Goal: Transaction & Acquisition: Subscribe to service/newsletter

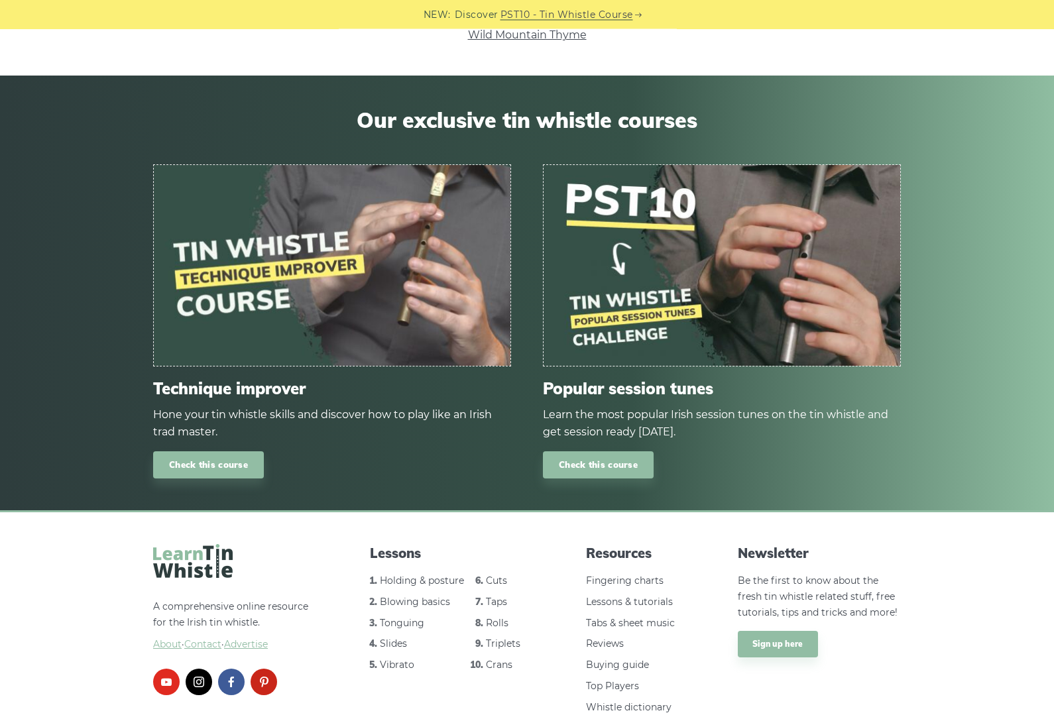
scroll to position [750, 0]
click at [198, 461] on link "Check this course" at bounding box center [208, 464] width 111 height 27
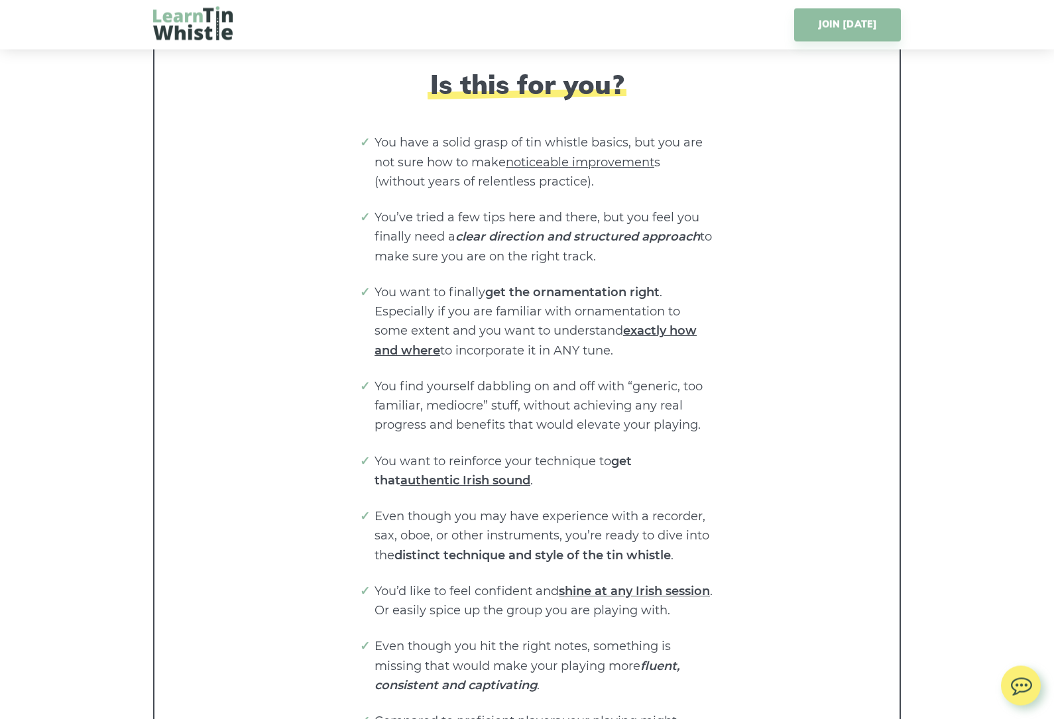
scroll to position [2575, 0]
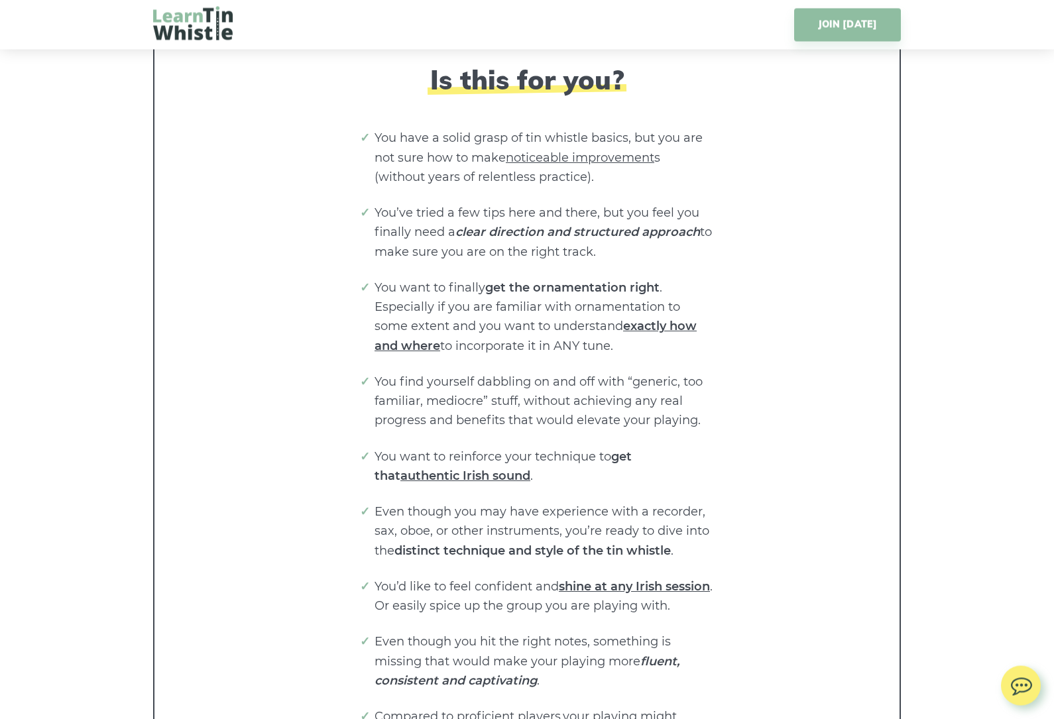
click at [626, 580] on span "shine at any Irish session" at bounding box center [634, 587] width 151 height 15
click at [629, 580] on span "shine at any Irish session" at bounding box center [634, 587] width 151 height 15
click at [618, 578] on li "You’d like to feel confident and shine at any Irish session . Or easily spice u…" at bounding box center [544, 597] width 338 height 39
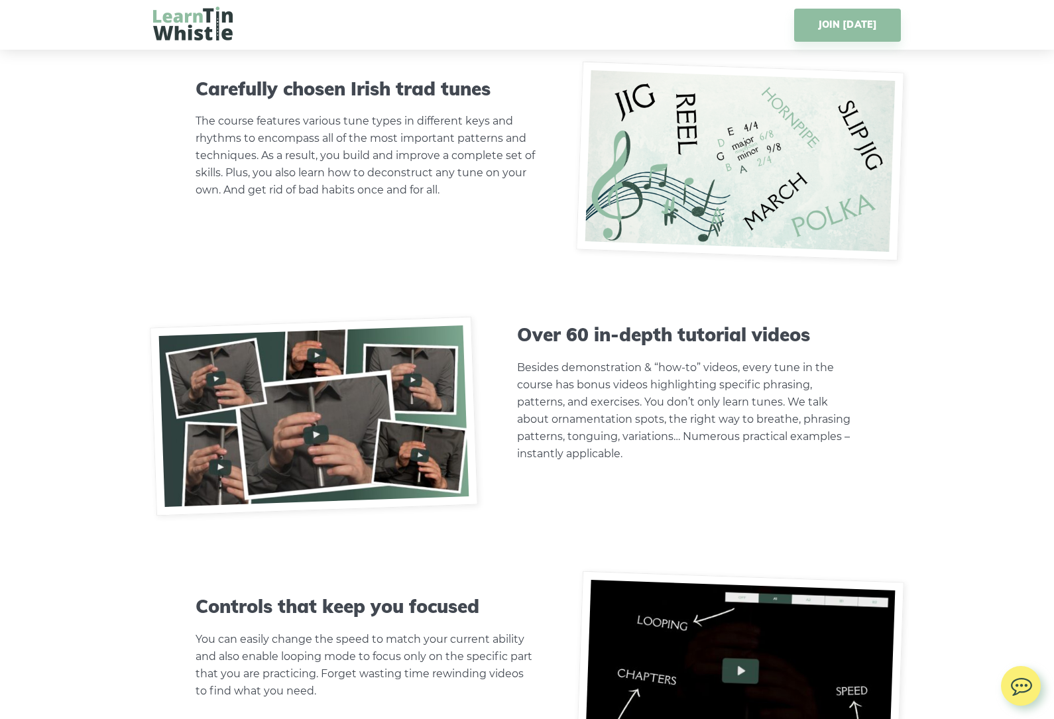
scroll to position [4033, 0]
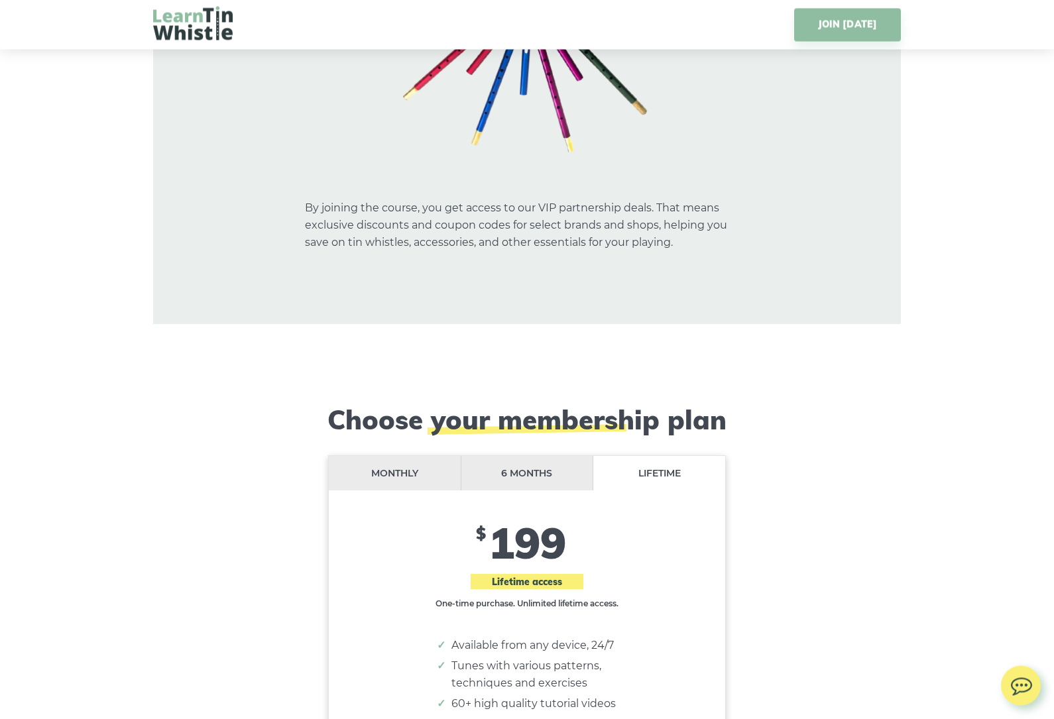
scroll to position [10511, 0]
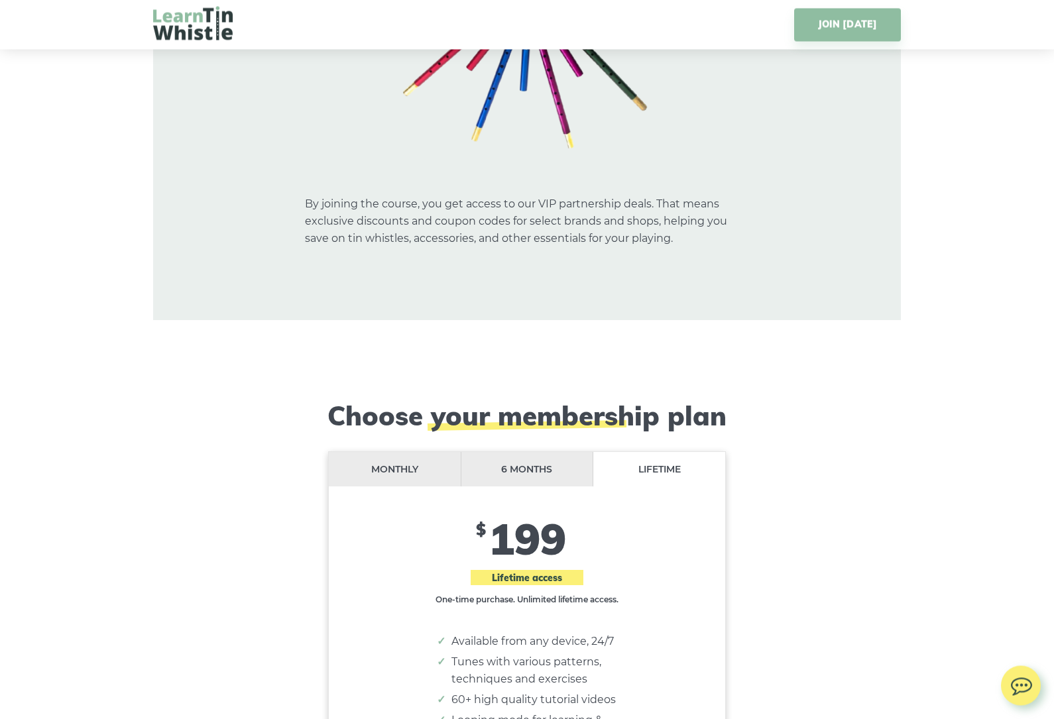
click at [382, 453] on li "Monthly" at bounding box center [395, 470] width 133 height 35
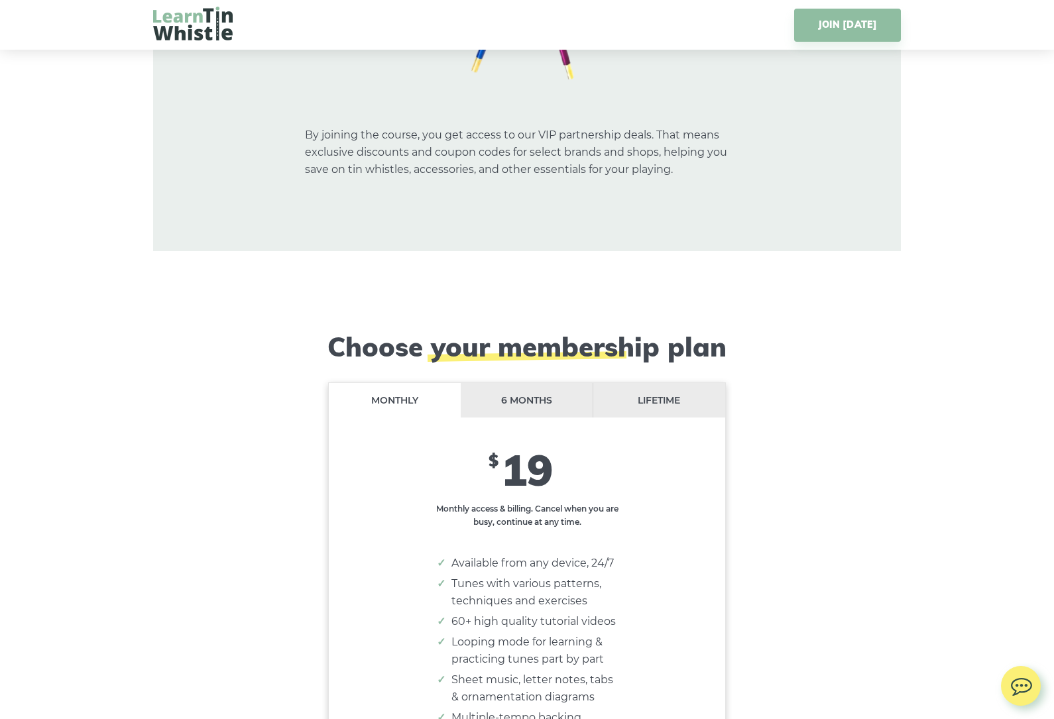
scroll to position [10586, 0]
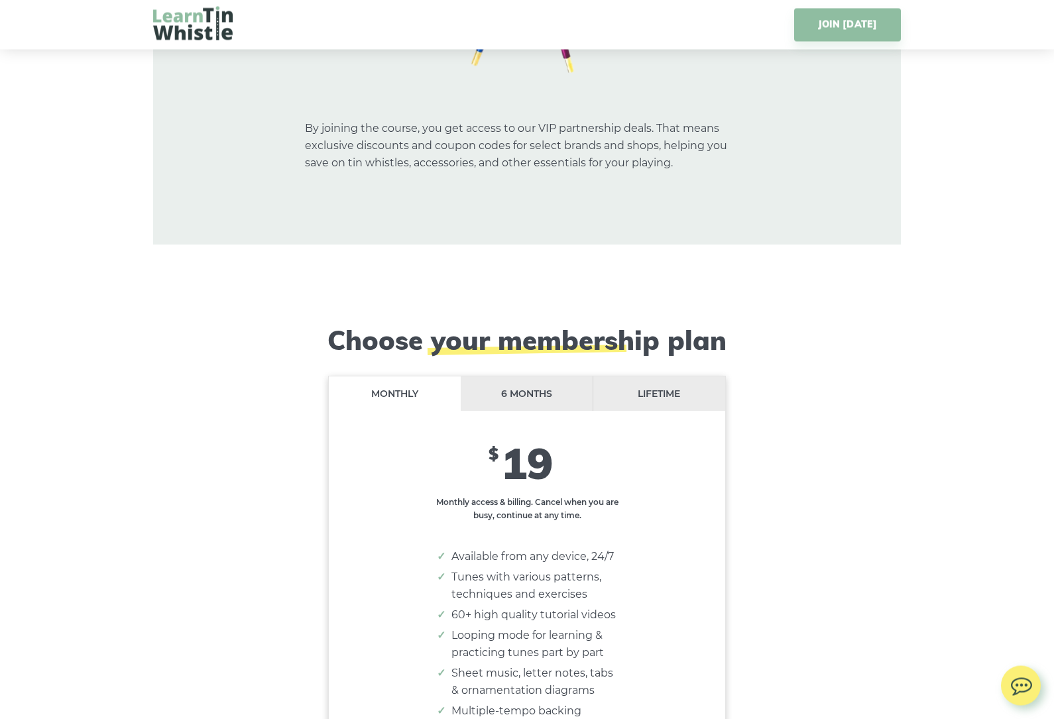
click at [544, 377] on li "6 months" at bounding box center [527, 394] width 133 height 35
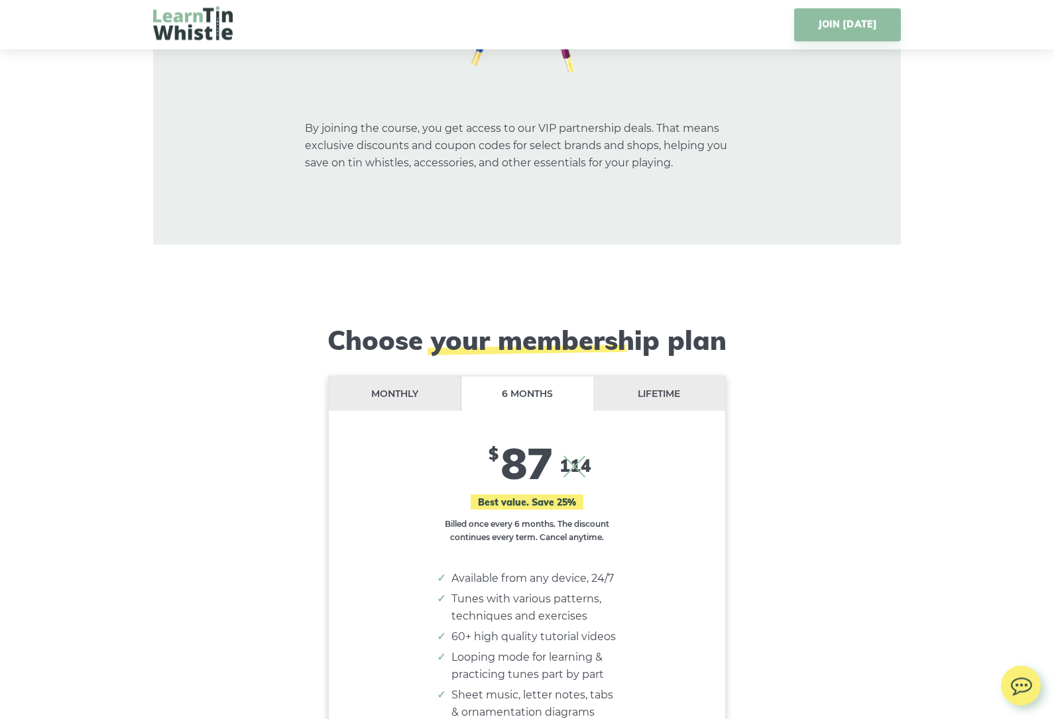
scroll to position [10587, 0]
click at [690, 376] on li "Lifetime" at bounding box center [659, 393] width 132 height 35
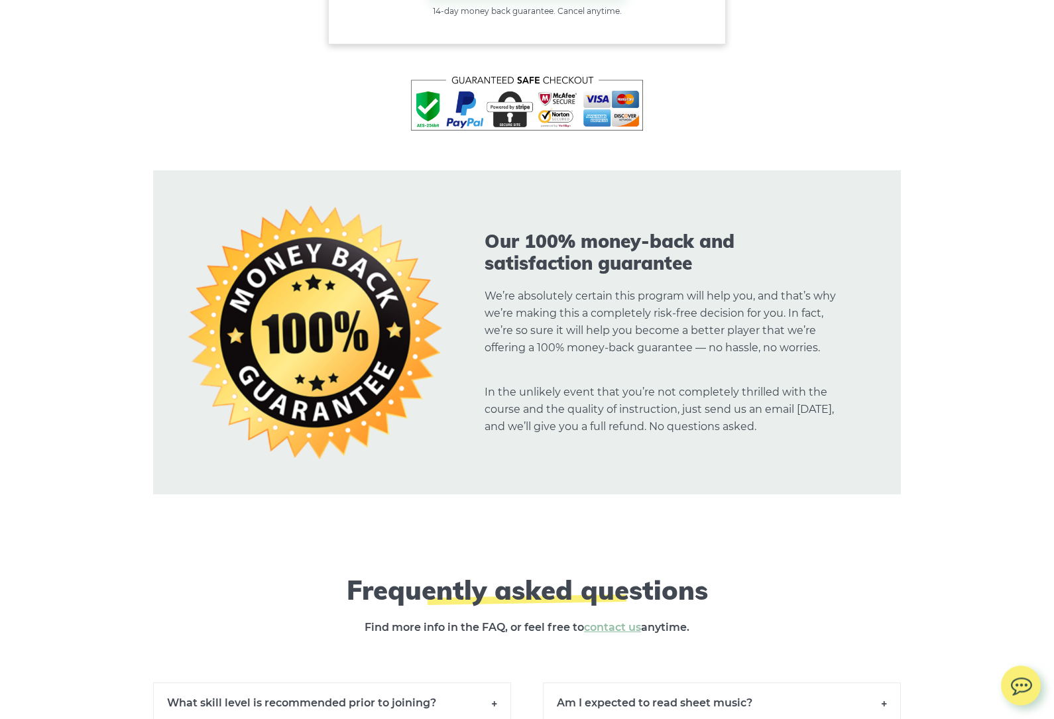
scroll to position [11538, 0]
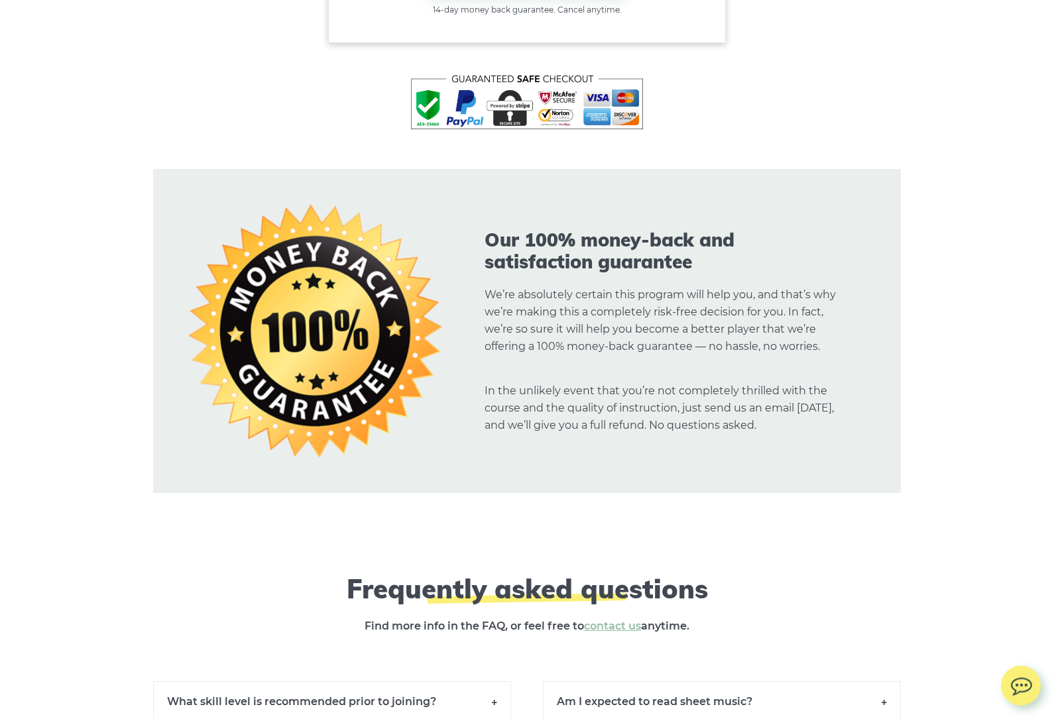
click at [896, 682] on h6 "Am I expected to read sheet music?" at bounding box center [722, 702] width 358 height 40
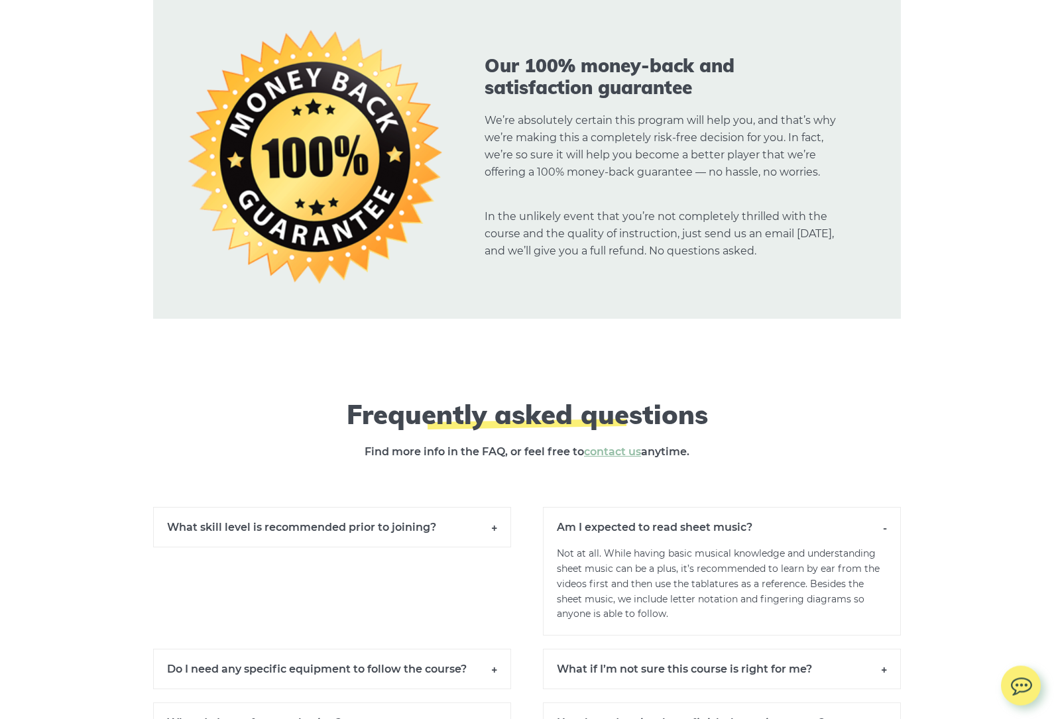
scroll to position [11714, 0]
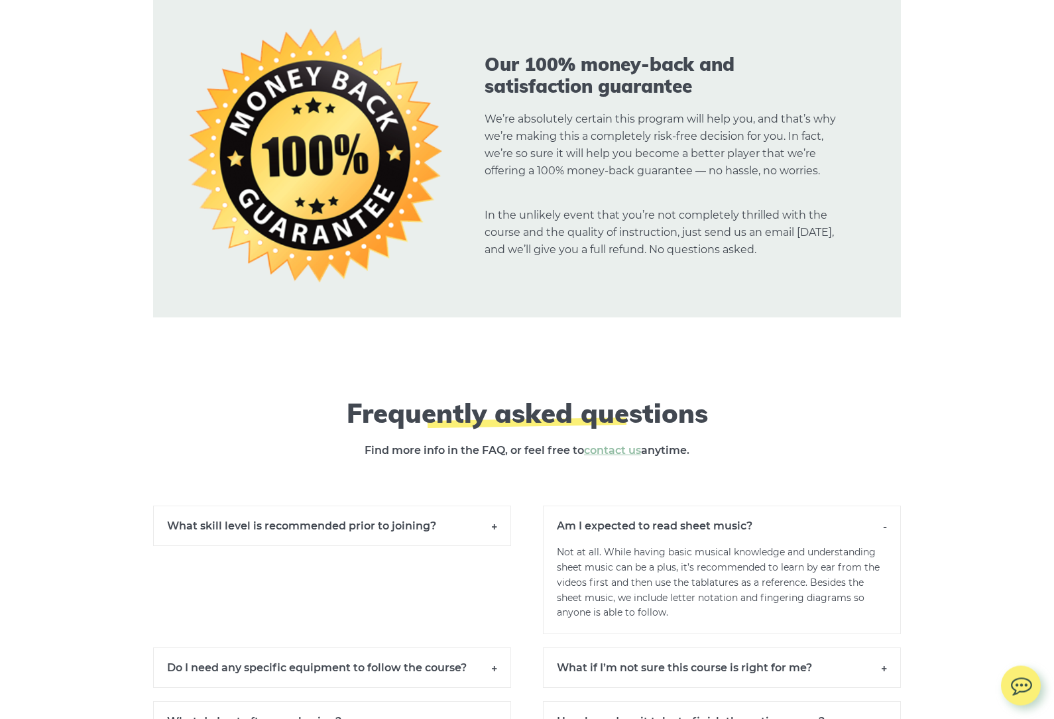
click at [491, 648] on h6 "Do I need any specific equipment to follow the course?" at bounding box center [332, 668] width 358 height 40
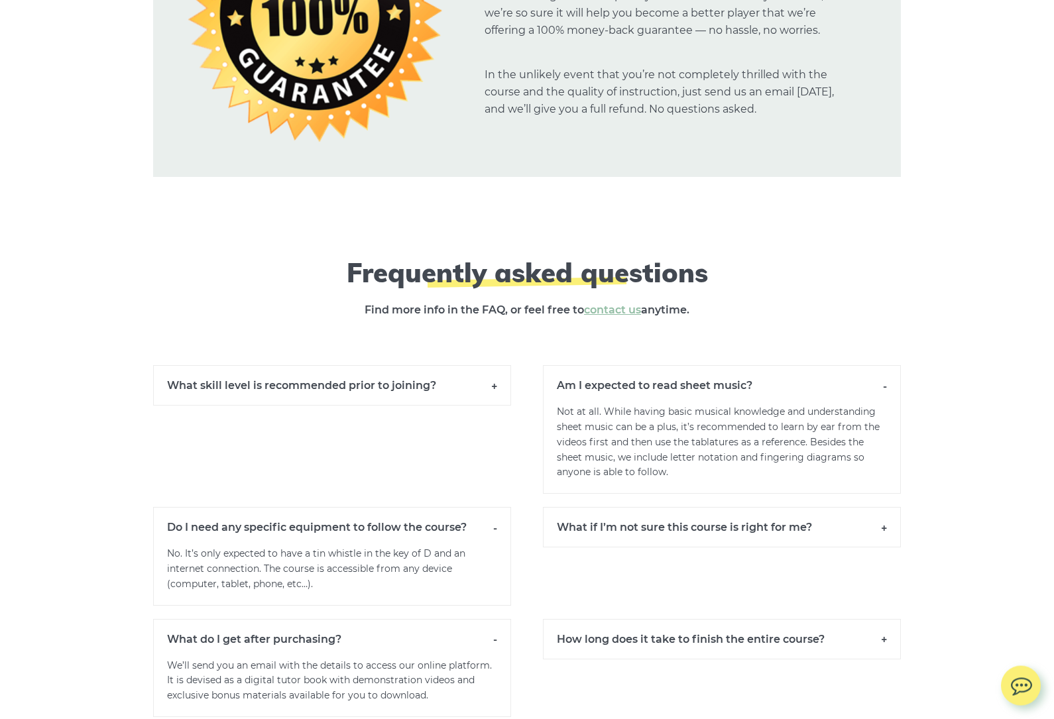
scroll to position [11858, 0]
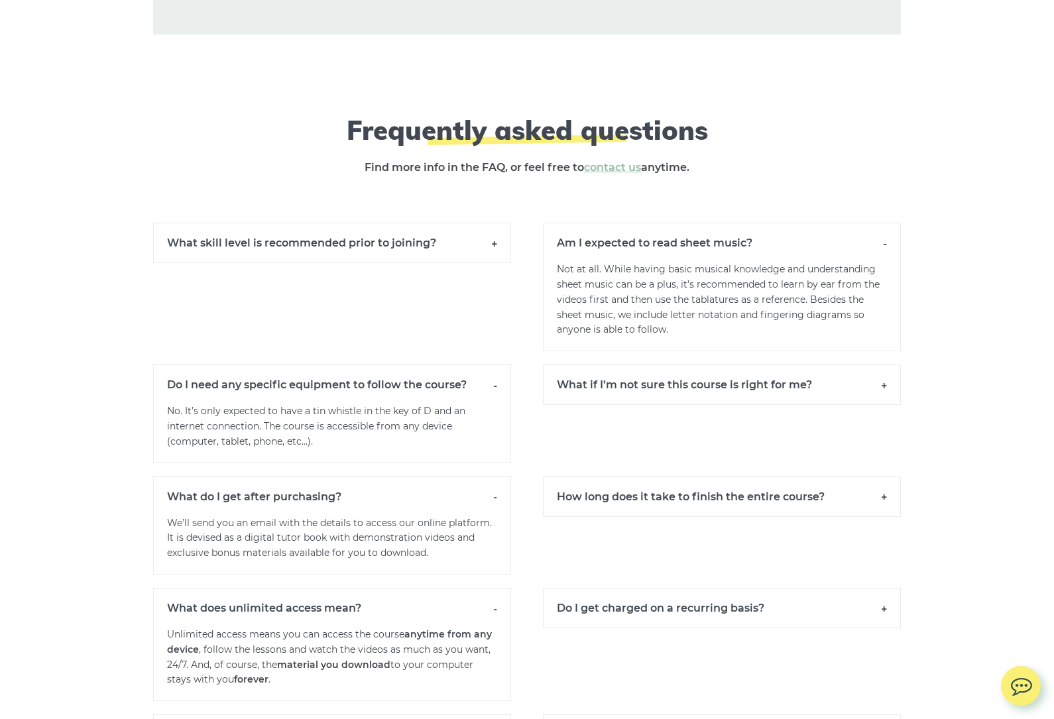
scroll to position [12000, 0]
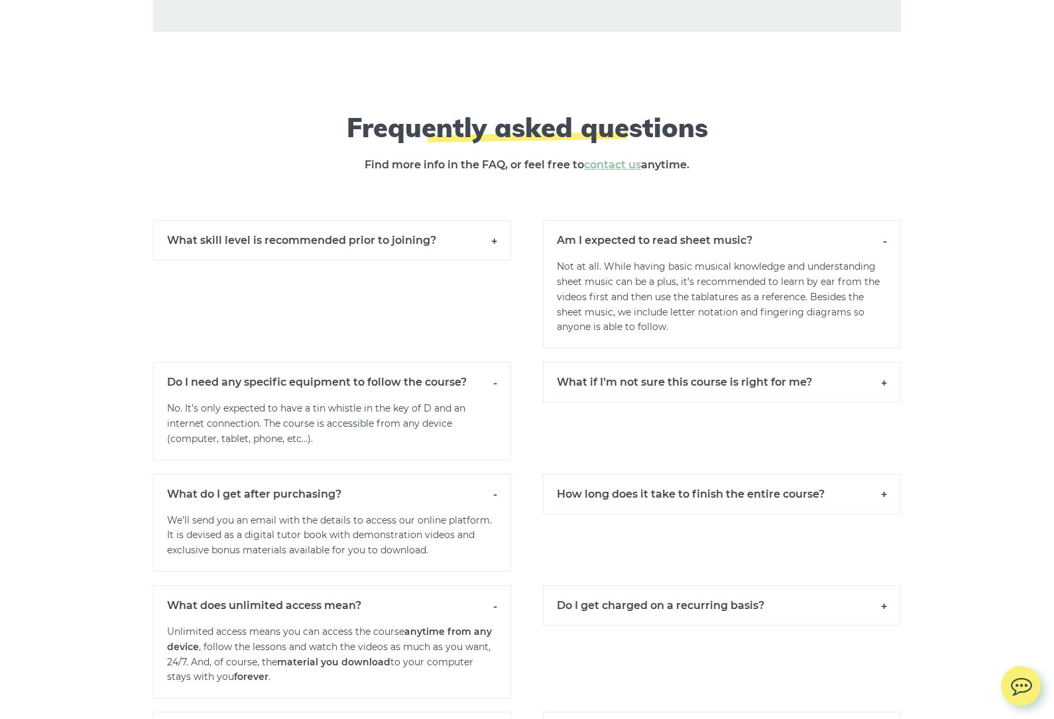
click at [503, 712] on h6 "Can I use a low whistle or an Irish flute for this course?" at bounding box center [332, 732] width 358 height 40
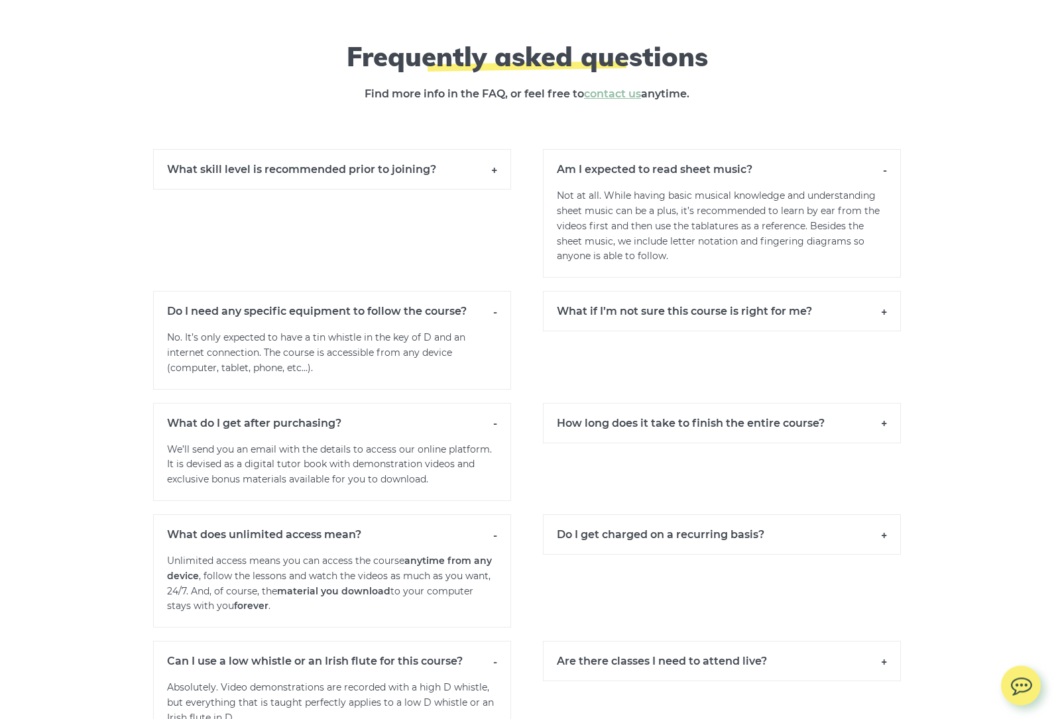
scroll to position [12076, 0]
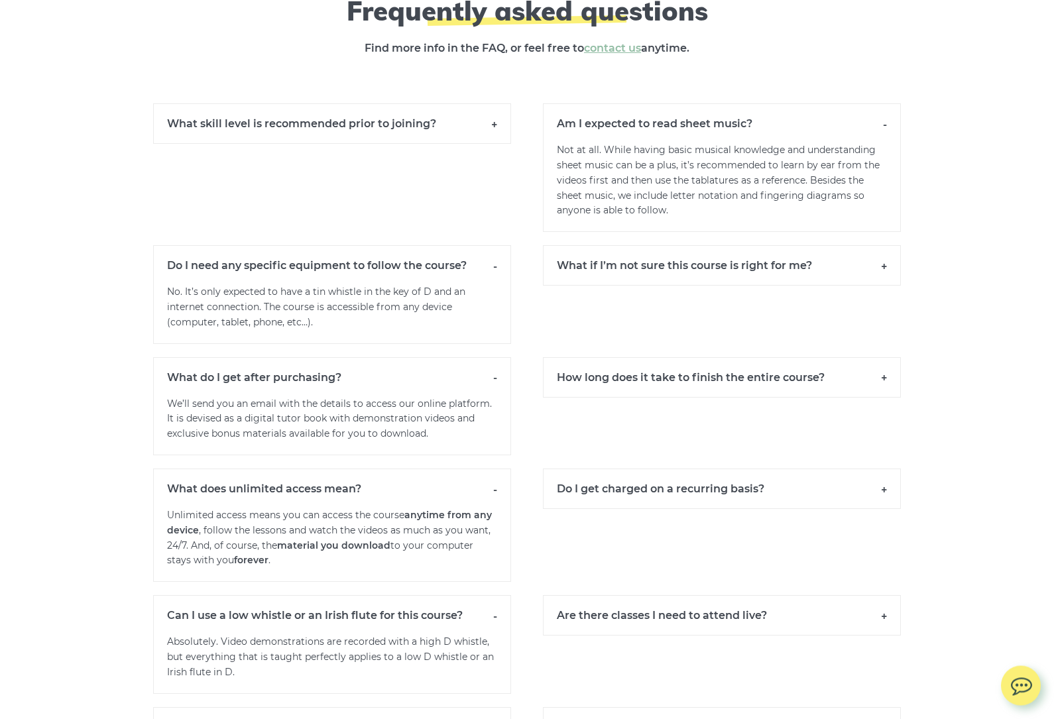
scroll to position [12121, 0]
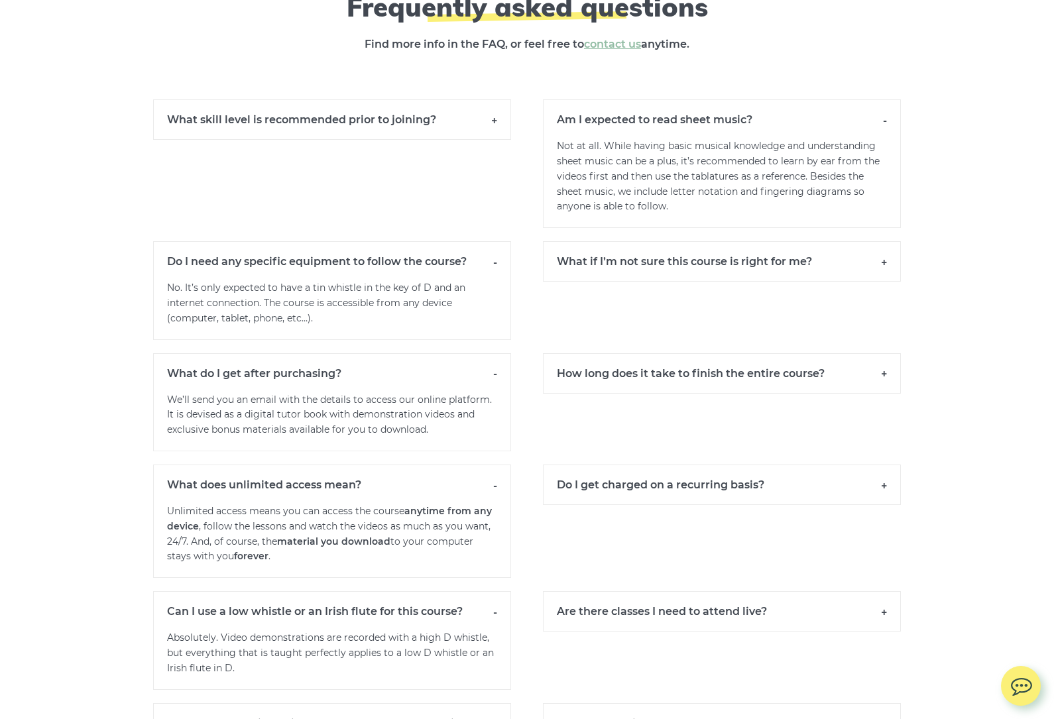
click at [894, 703] on h6 "Who am I buying the course from?" at bounding box center [722, 723] width 358 height 40
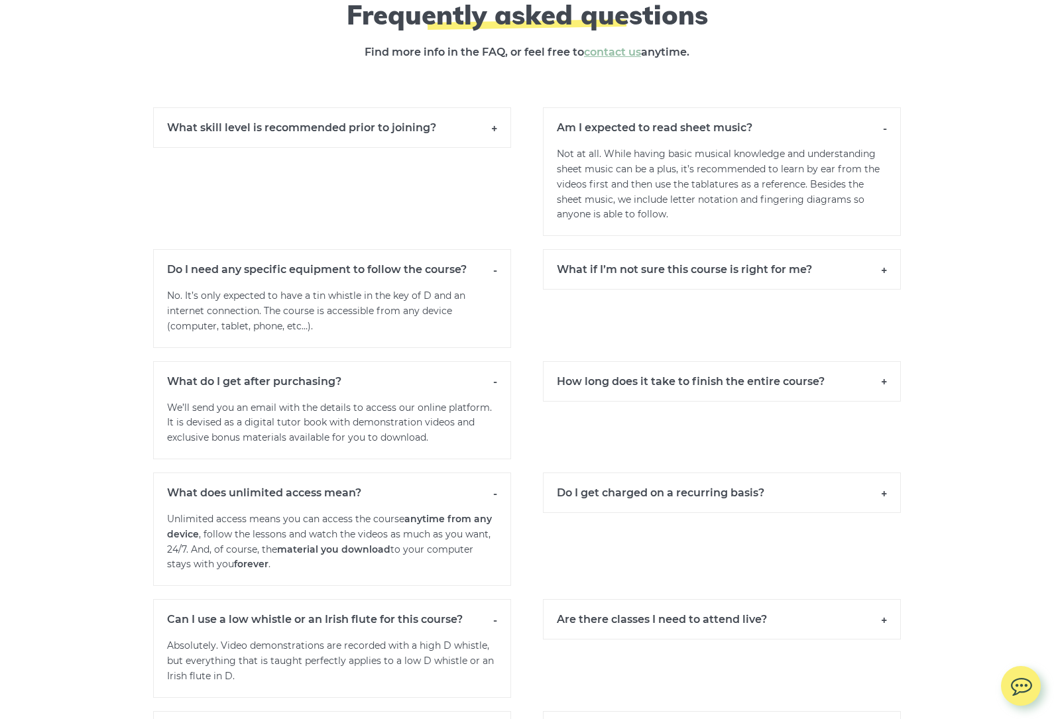
scroll to position [12112, 0]
click at [890, 362] on h6 "How long does it take to finish the entire course?" at bounding box center [722, 382] width 358 height 40
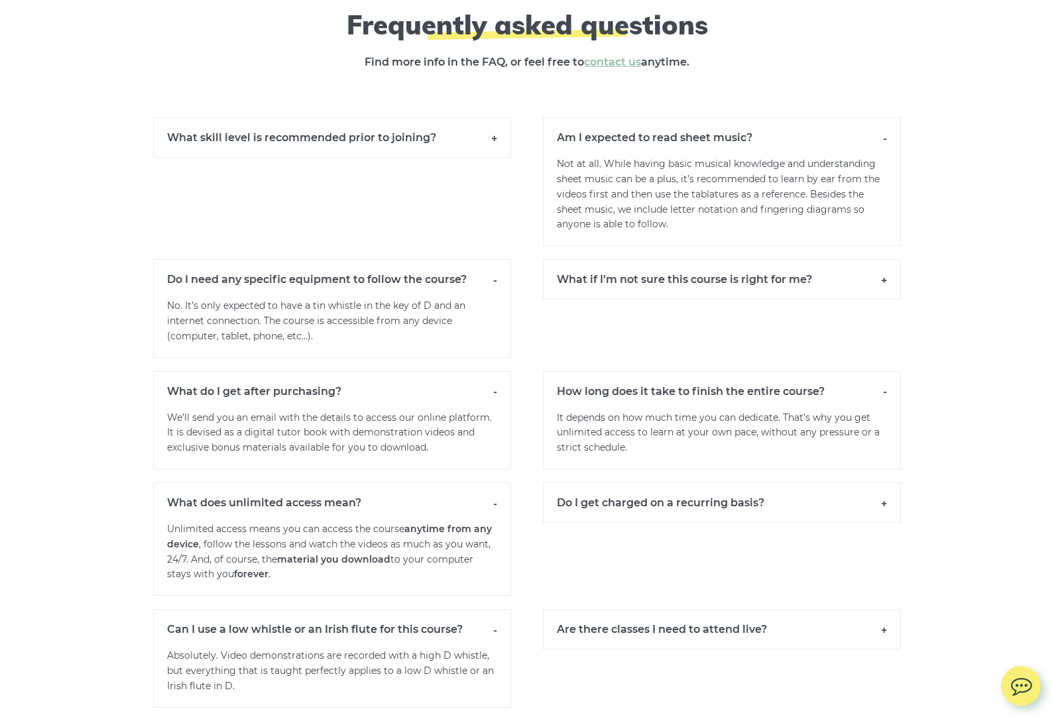
scroll to position [12102, 0]
click at [886, 610] on h6 "Are there classes I need to attend live?" at bounding box center [722, 630] width 358 height 40
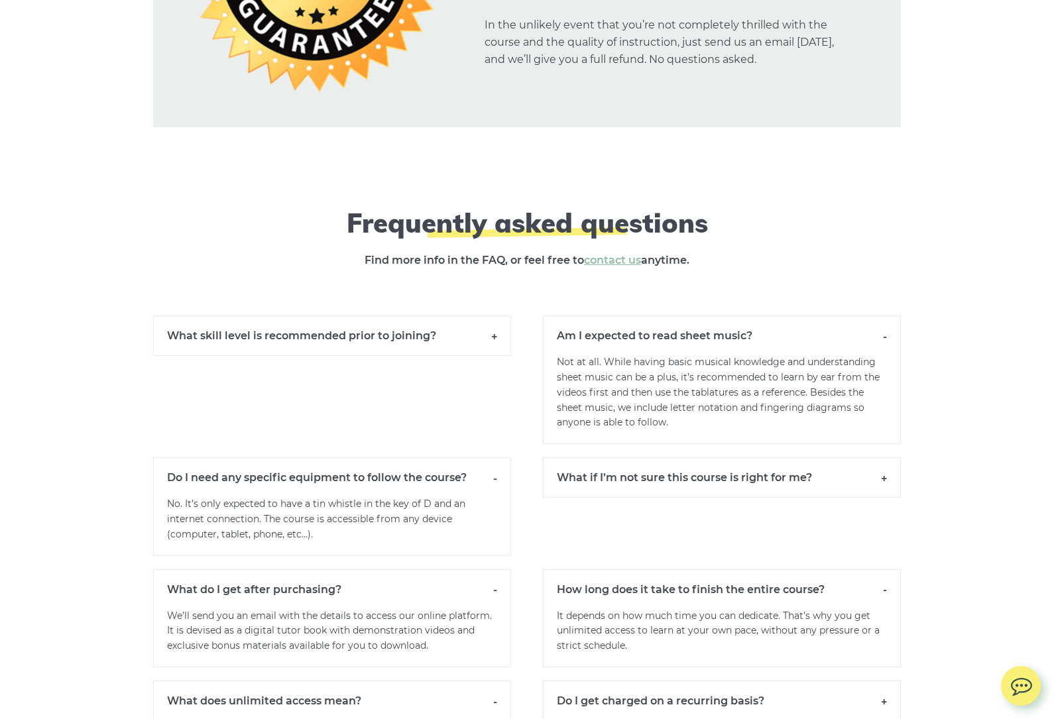
scroll to position [11898, 0]
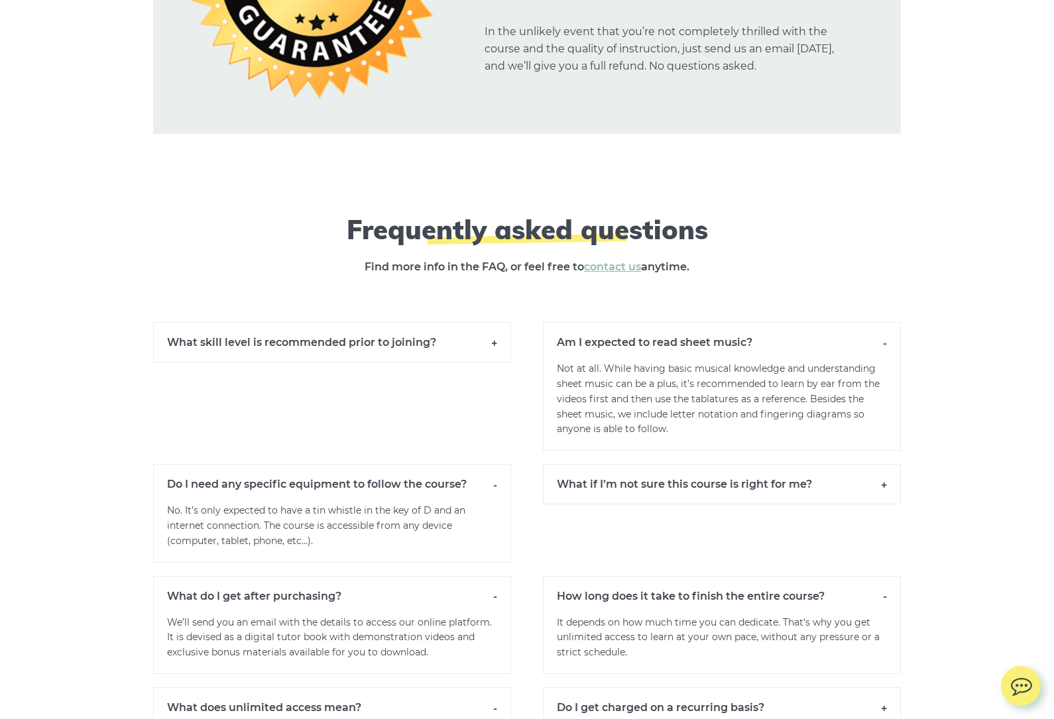
click at [889, 464] on h6 "What if I’m not sure this course is right for me?" at bounding box center [722, 484] width 358 height 40
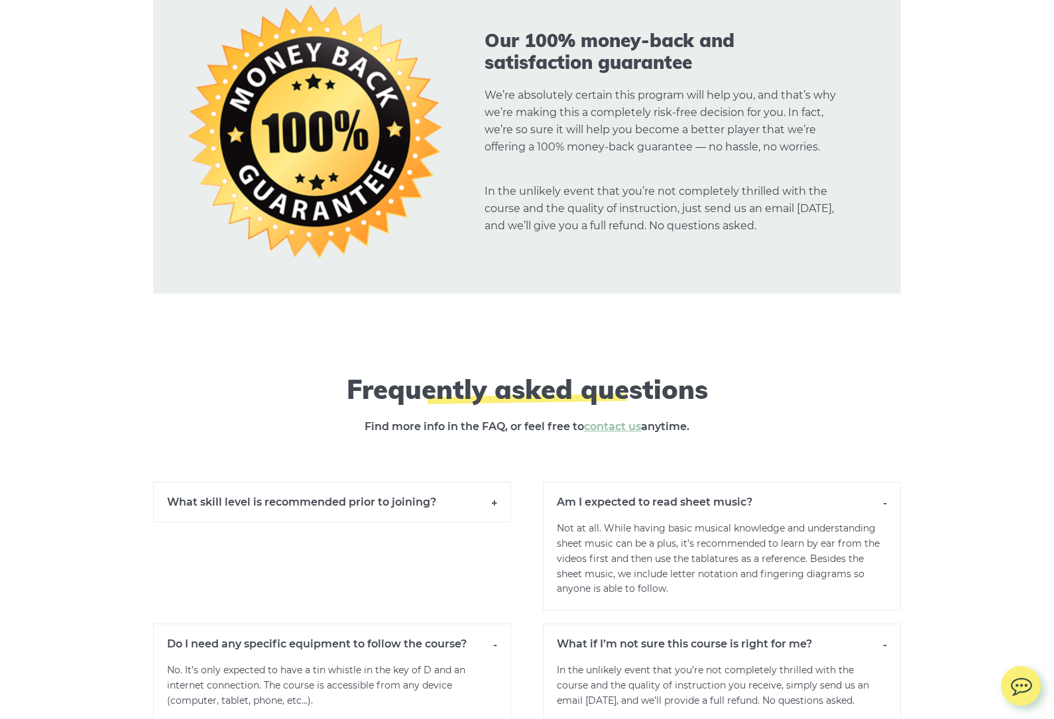
scroll to position [11737, 0]
click at [498, 483] on h6 "What skill level is recommended prior to joining?" at bounding box center [332, 503] width 358 height 40
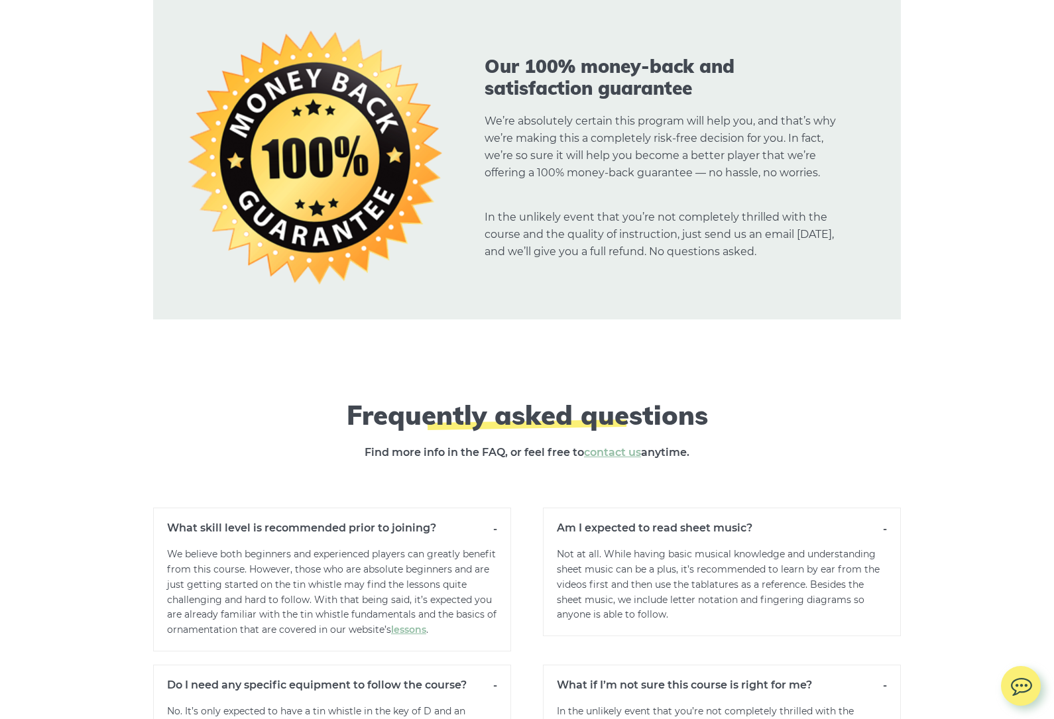
scroll to position [11711, 0]
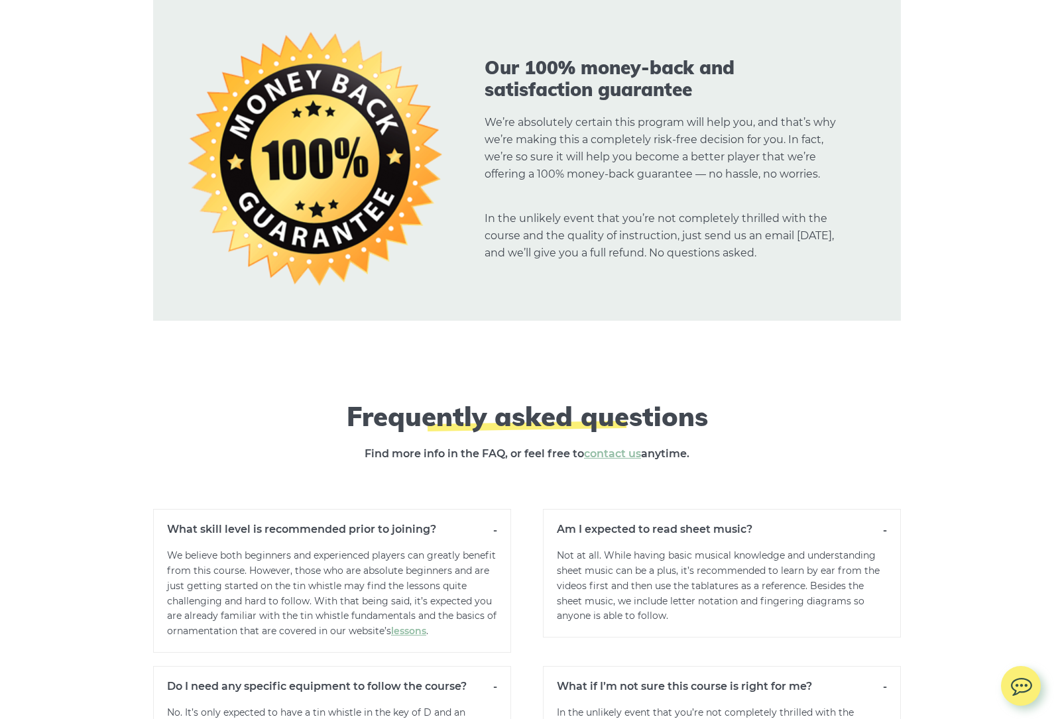
click at [391, 625] on link "lessons" at bounding box center [408, 631] width 35 height 12
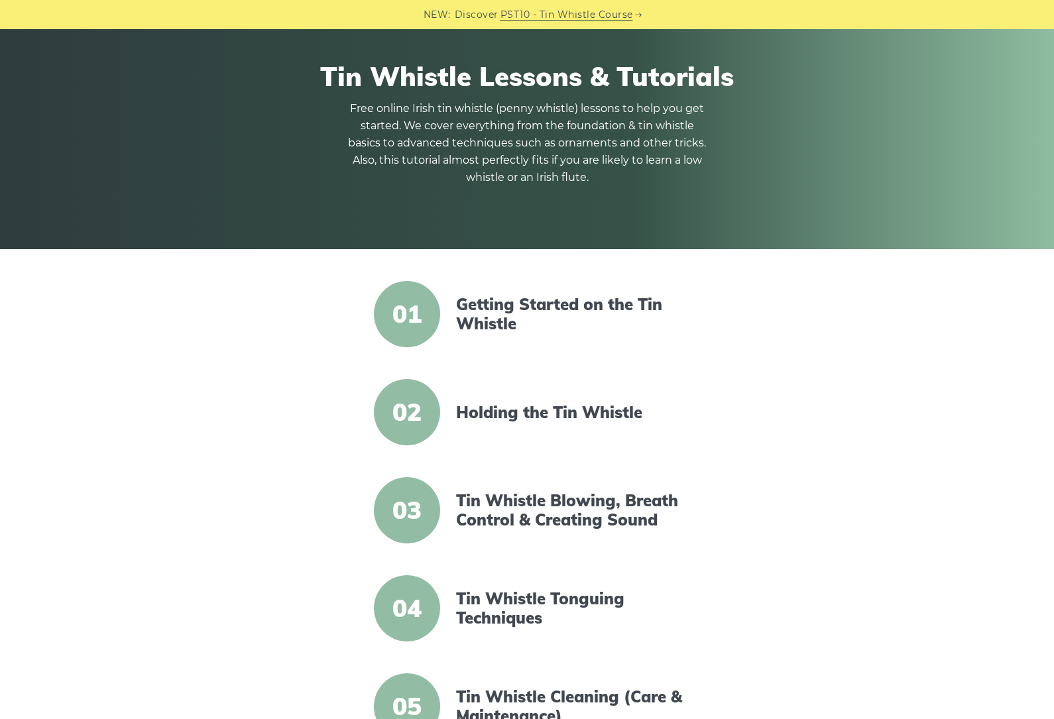
scroll to position [98, 0]
click at [406, 315] on span "01" at bounding box center [407, 315] width 66 height 66
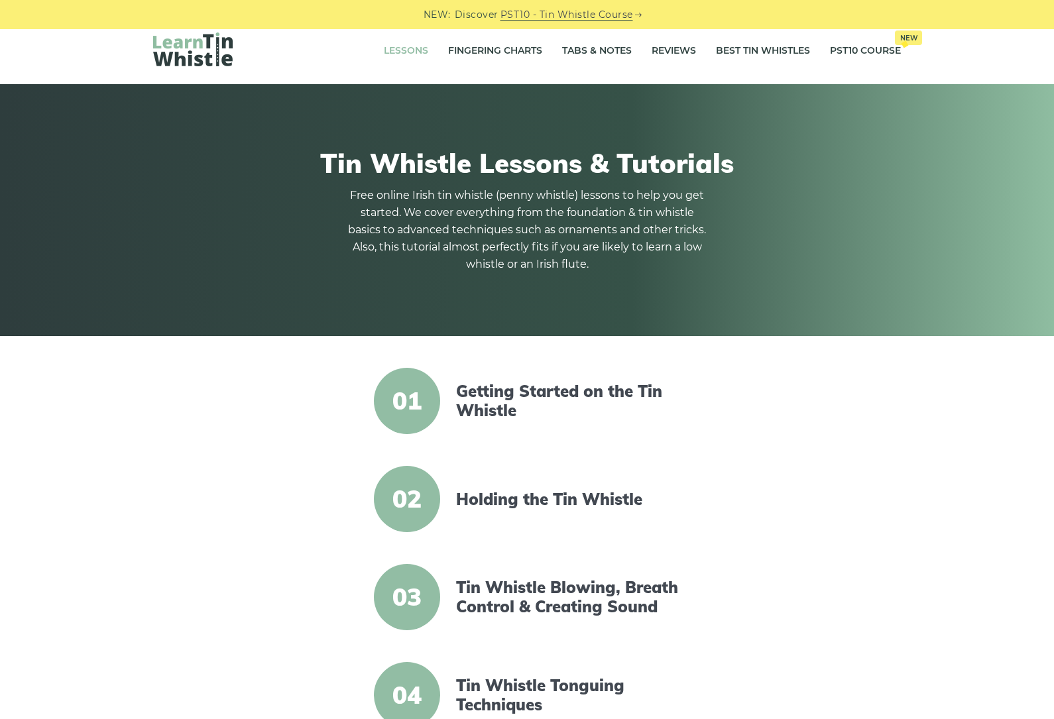
scroll to position [0, 0]
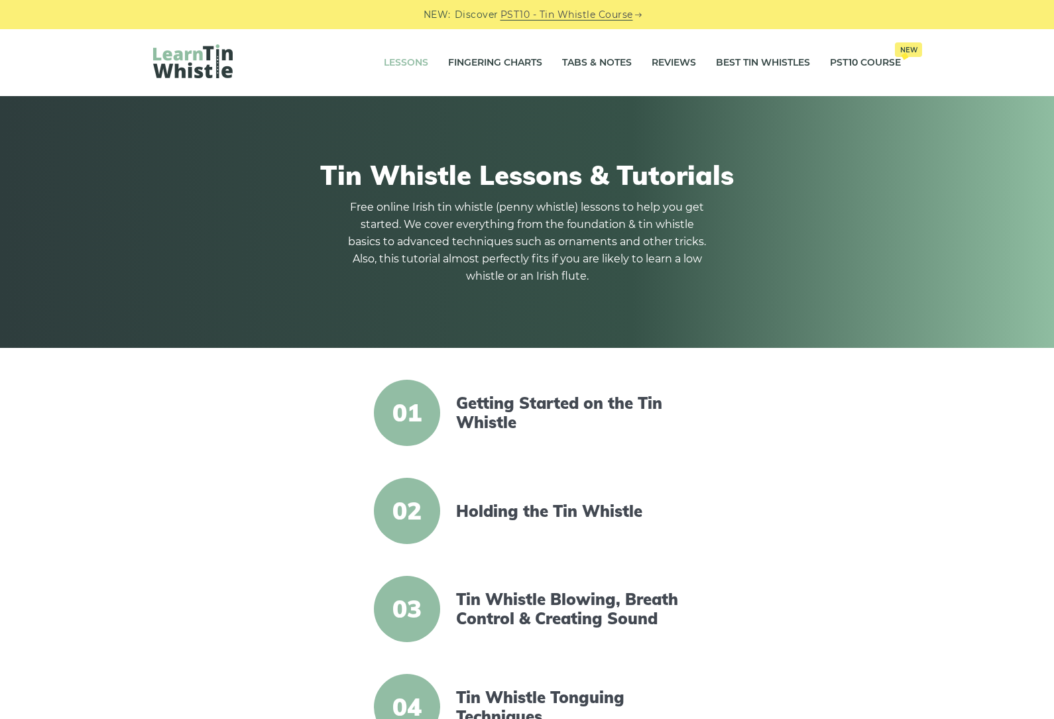
click at [593, 56] on link "Tabs & Notes" at bounding box center [597, 62] width 70 height 33
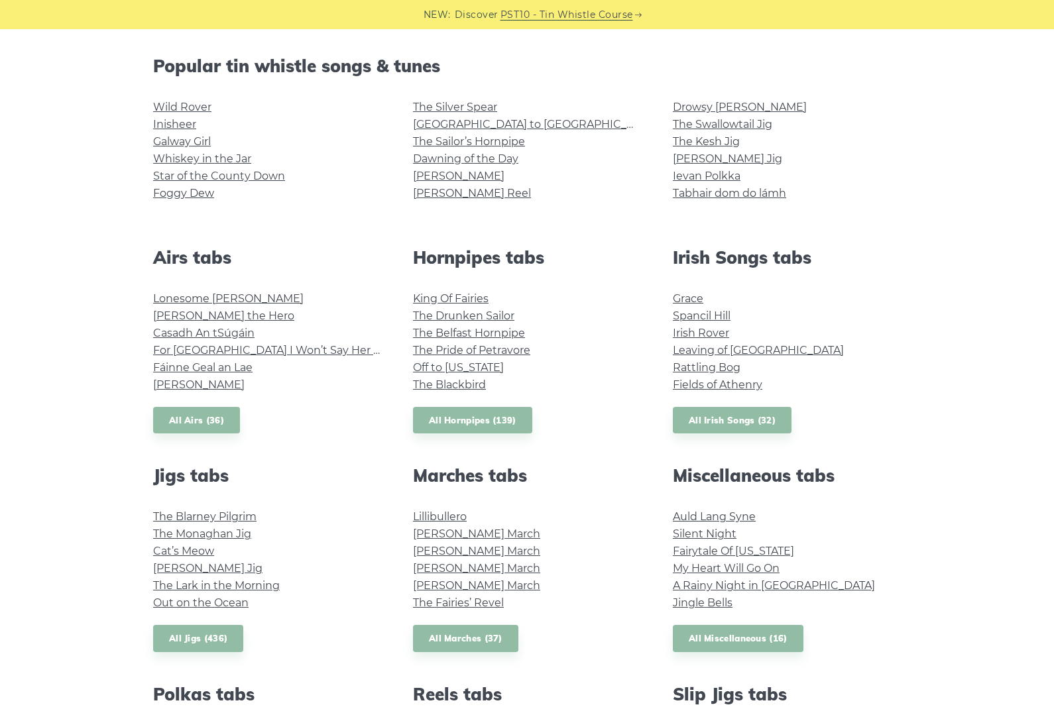
scroll to position [325, 0]
click at [756, 422] on link "All Irish Songs (32)" at bounding box center [732, 419] width 119 height 27
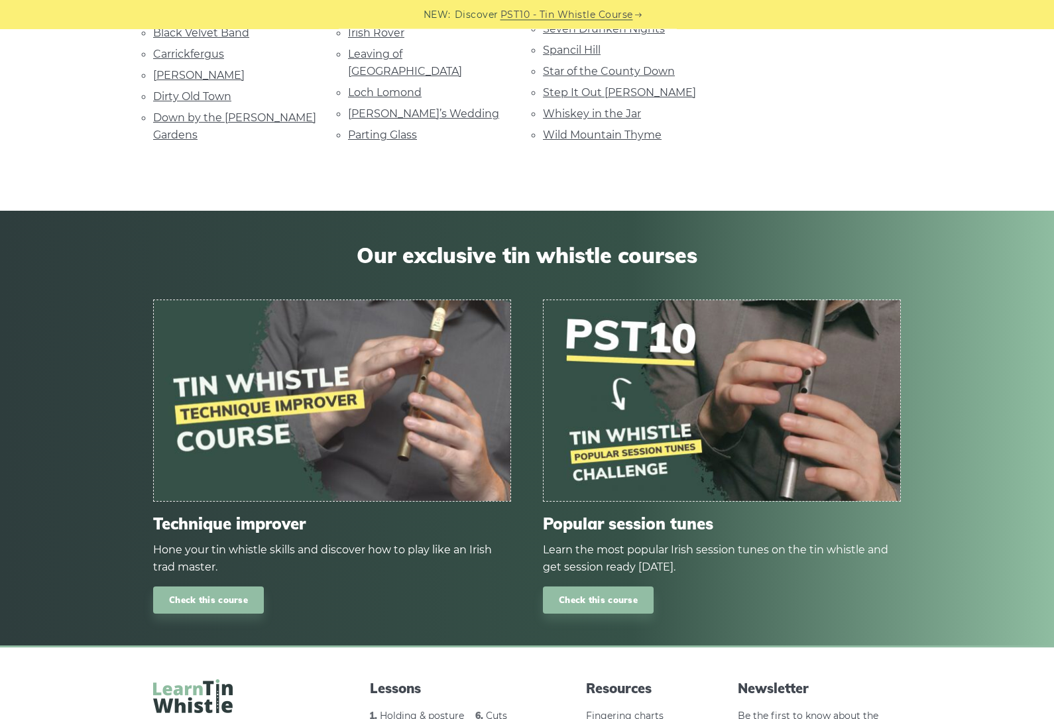
scroll to position [463, 0]
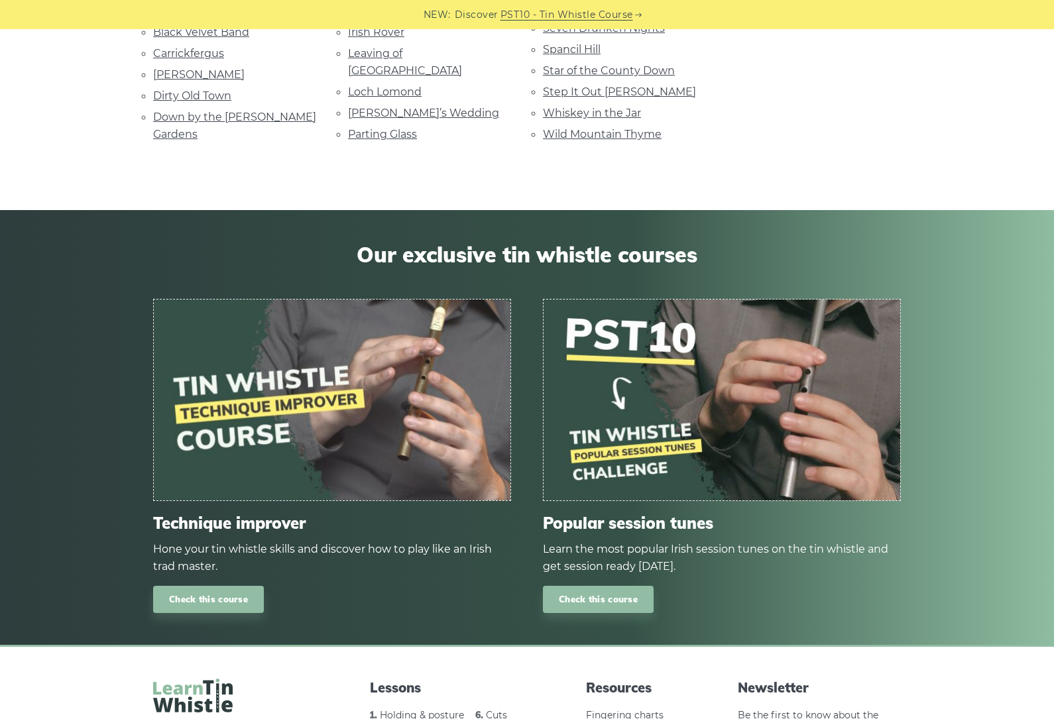
click at [618, 586] on link "Check this course" at bounding box center [598, 599] width 111 height 27
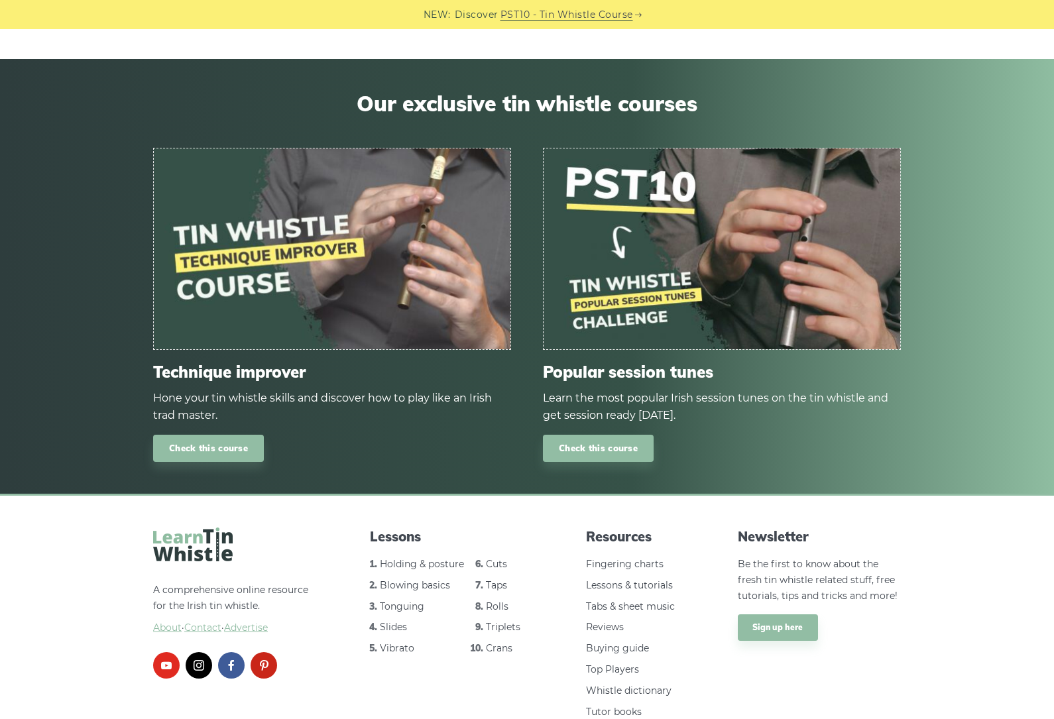
scroll to position [622, 0]
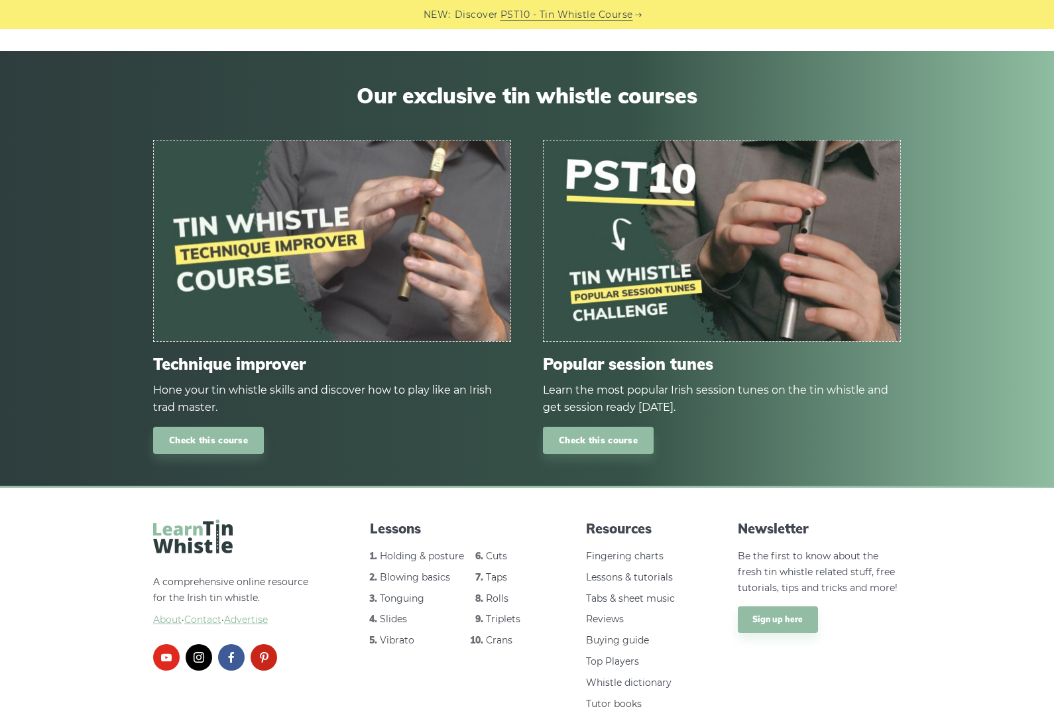
click at [662, 571] on link "Lessons & tutorials" at bounding box center [629, 577] width 87 height 12
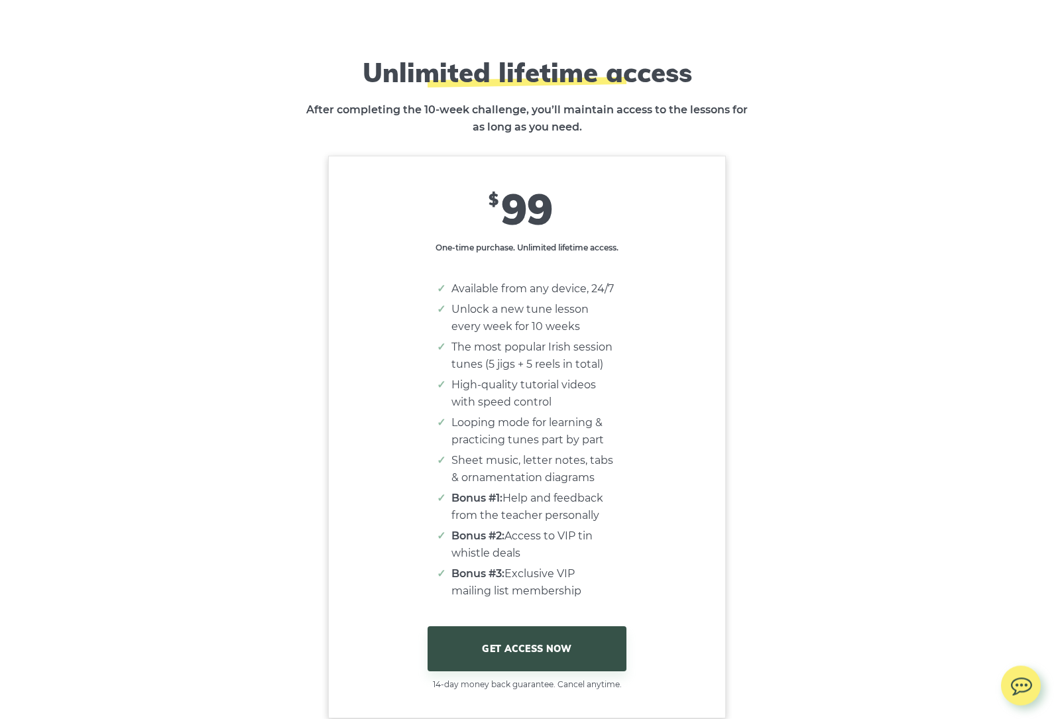
scroll to position [7871, 0]
click at [543, 650] on link "GET ACCESS NOW" at bounding box center [527, 648] width 199 height 45
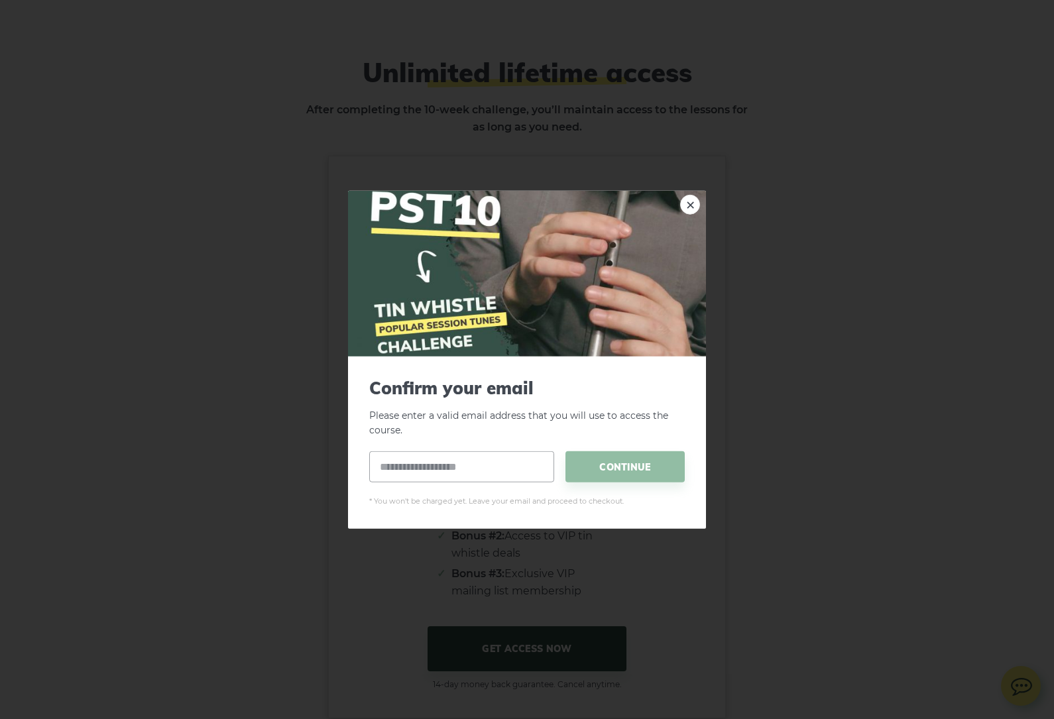
click at [698, 214] on link "×" at bounding box center [690, 204] width 20 height 20
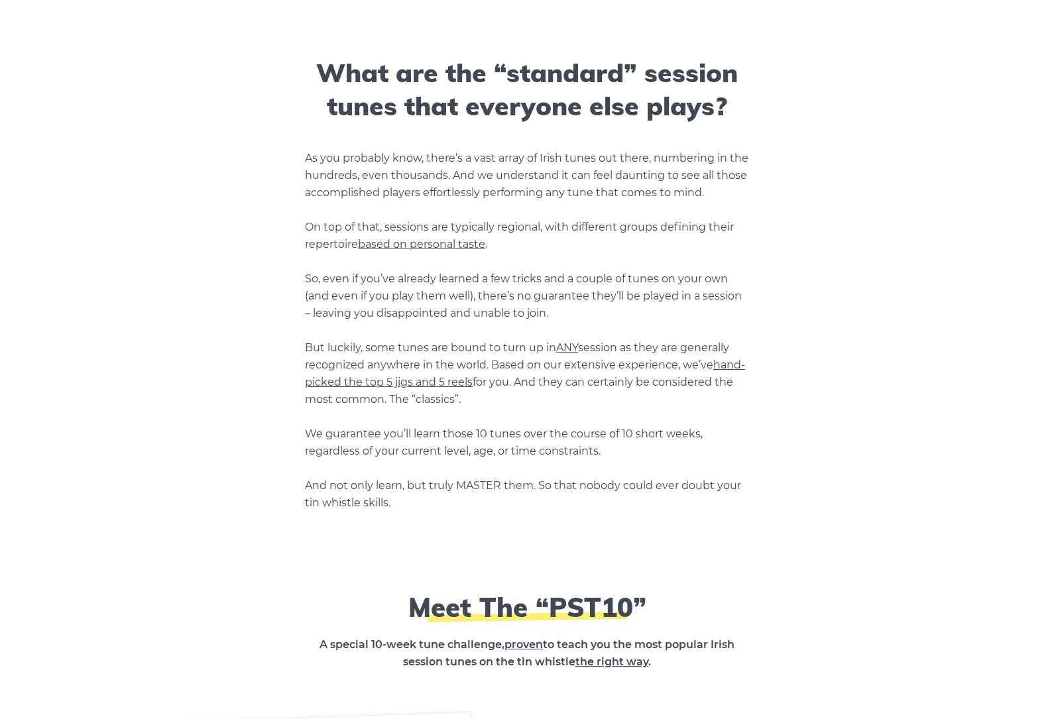
scroll to position [0, 0]
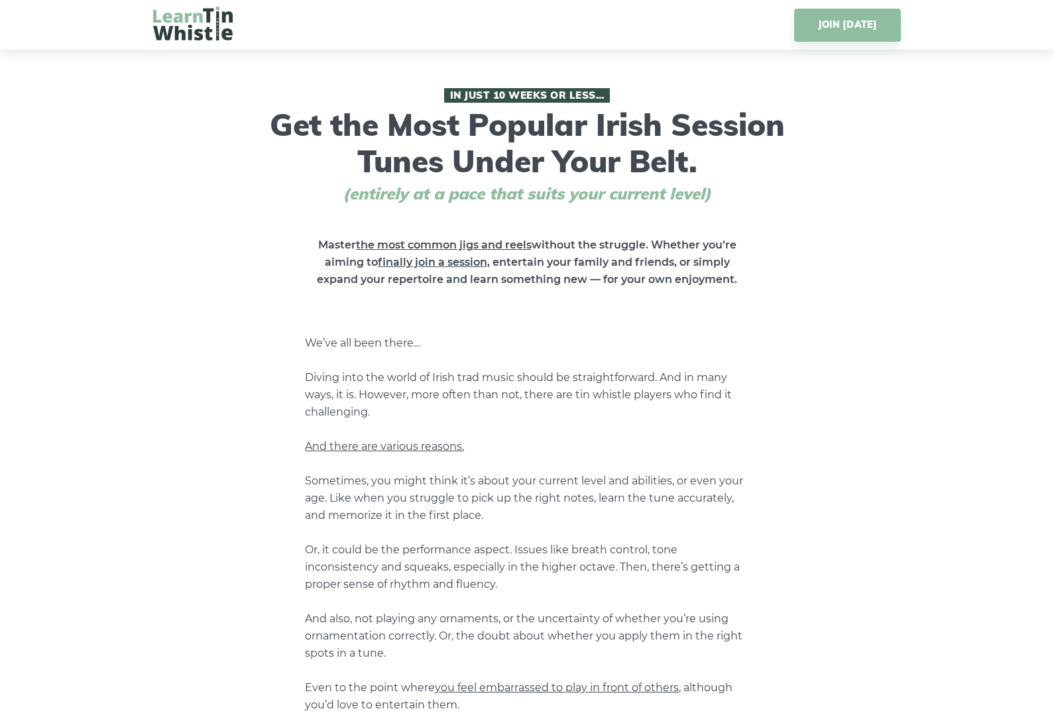
click at [866, 30] on link "JOIN TODAY" at bounding box center [847, 25] width 107 height 33
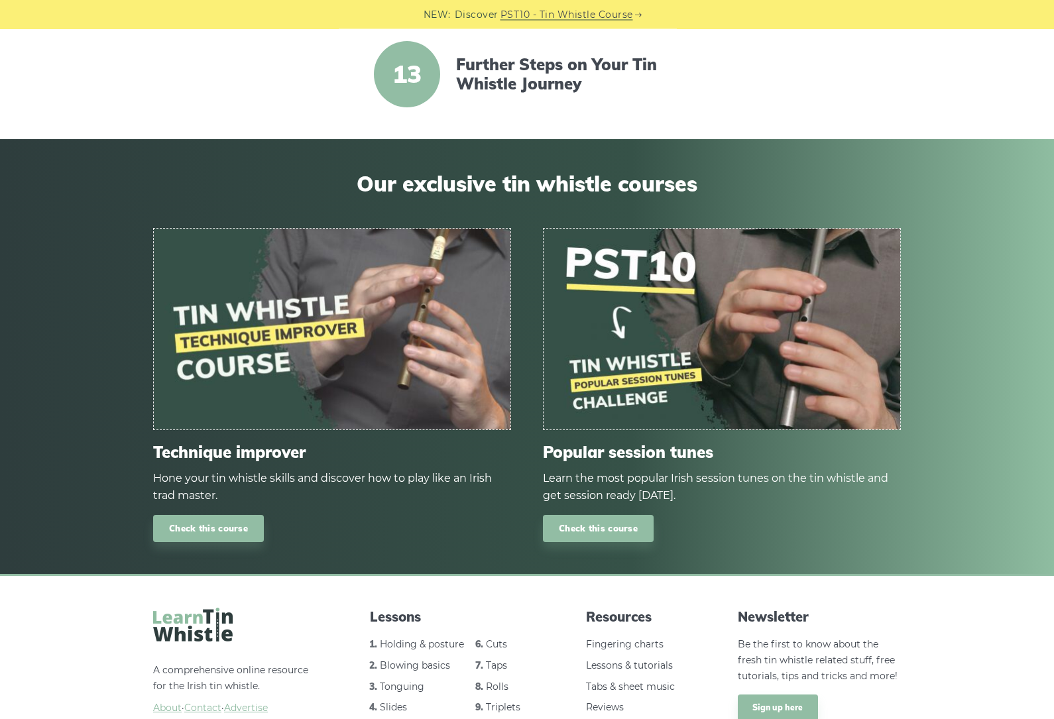
scroll to position [1519, 0]
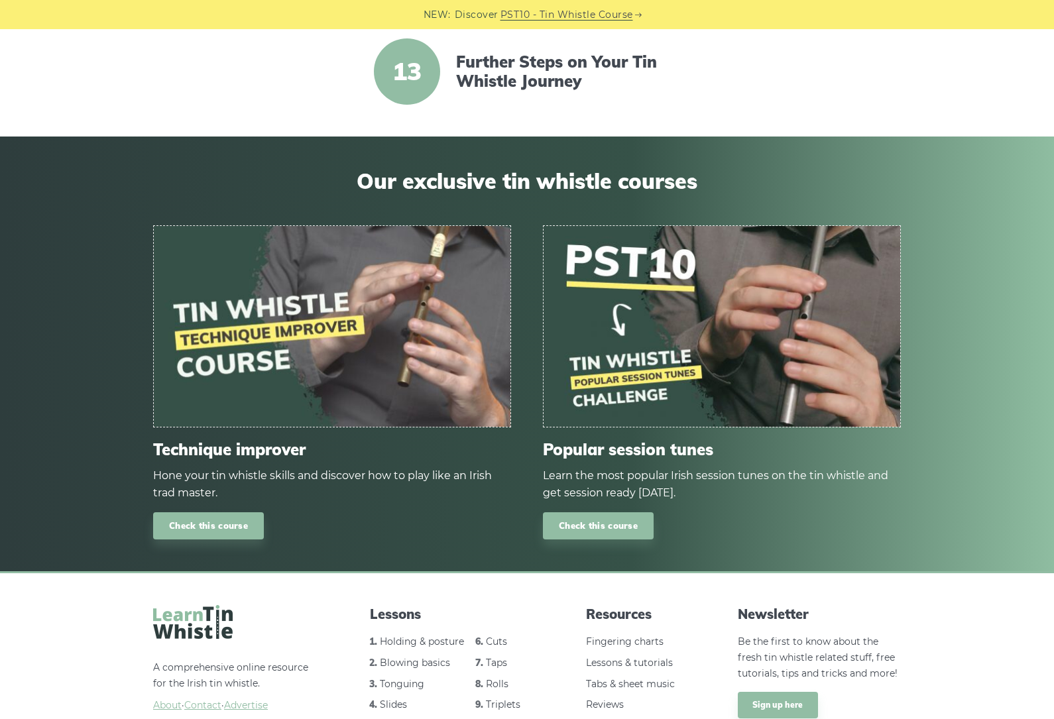
click at [196, 528] on link "Check this course" at bounding box center [208, 525] width 111 height 27
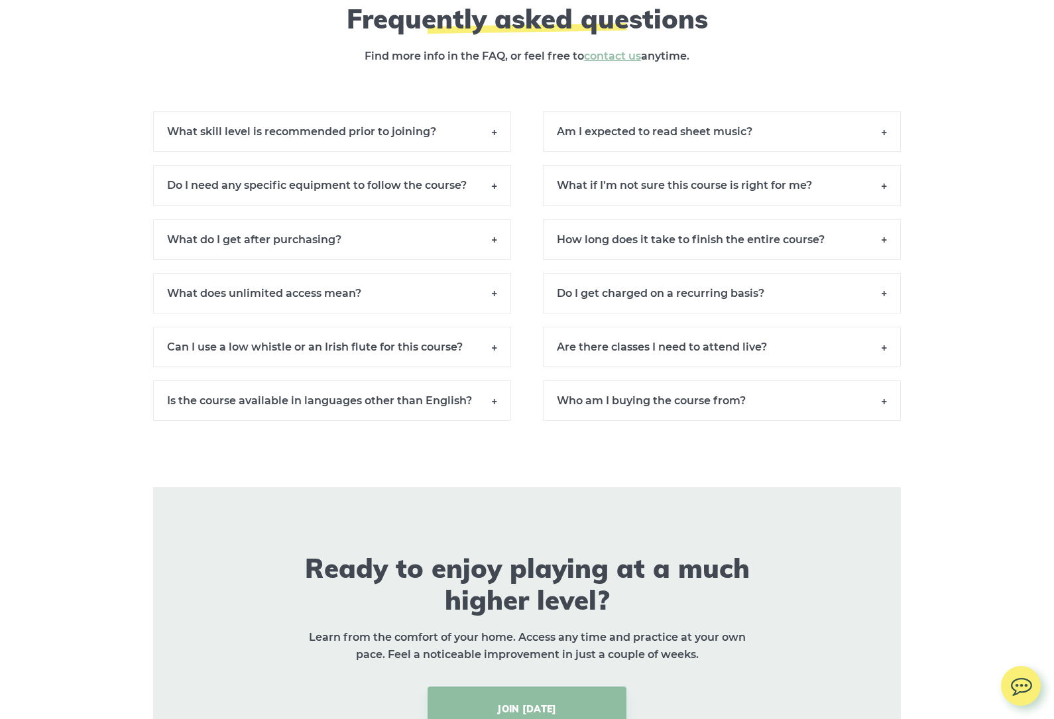
scroll to position [12120, 0]
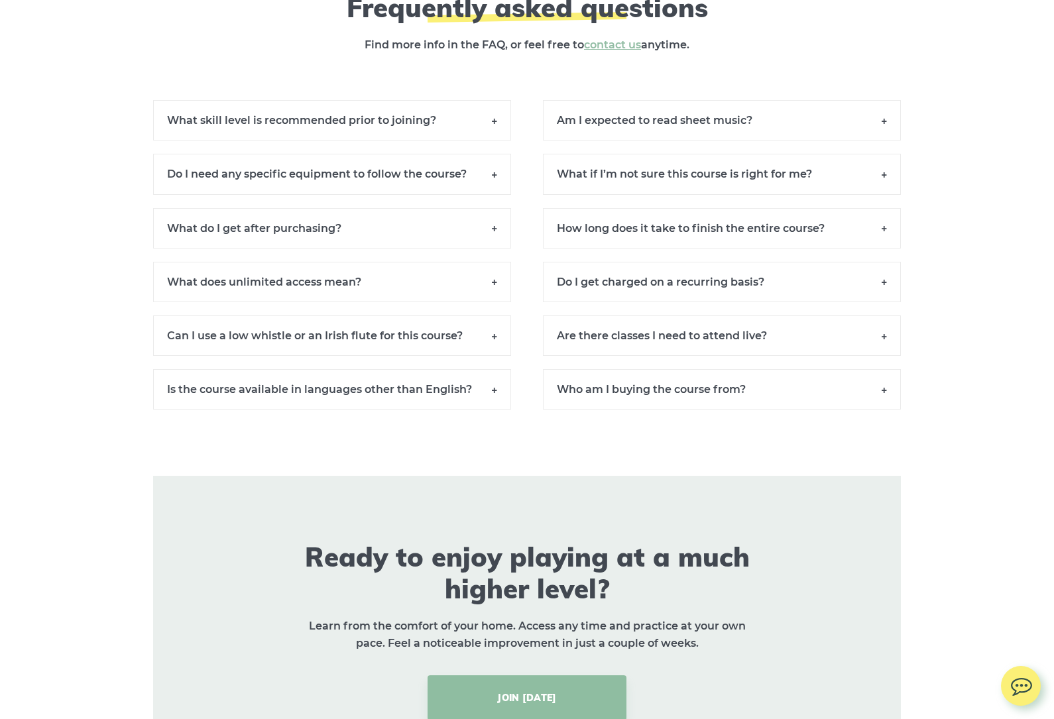
click at [541, 675] on link "JOIN [DATE]" at bounding box center [527, 697] width 199 height 45
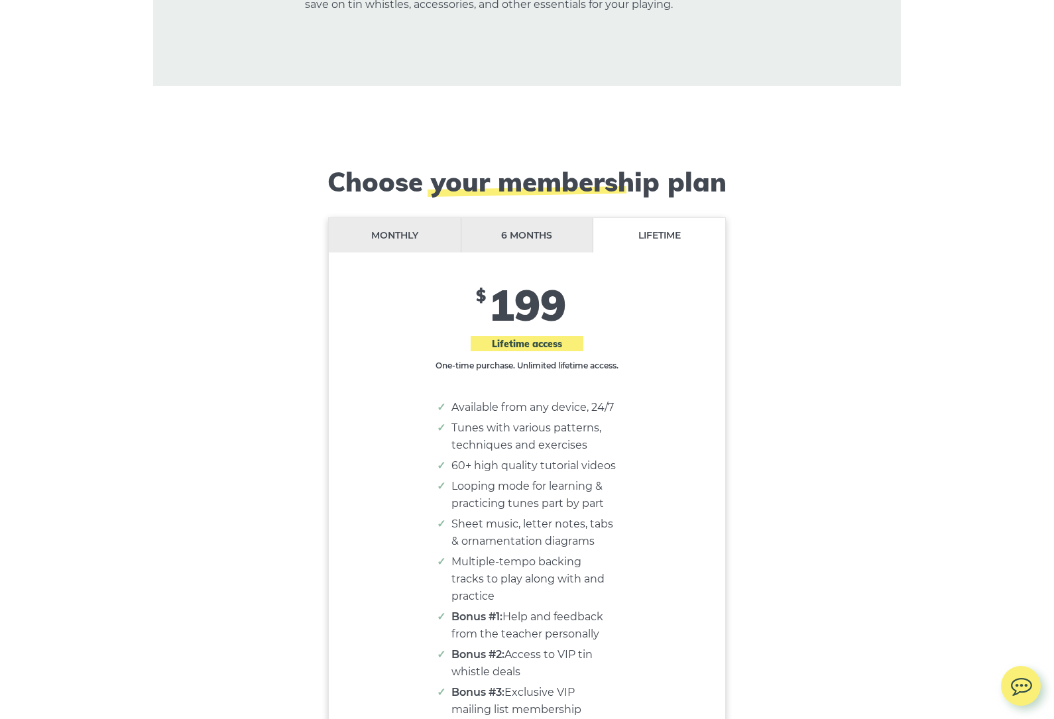
scroll to position [10735, 0]
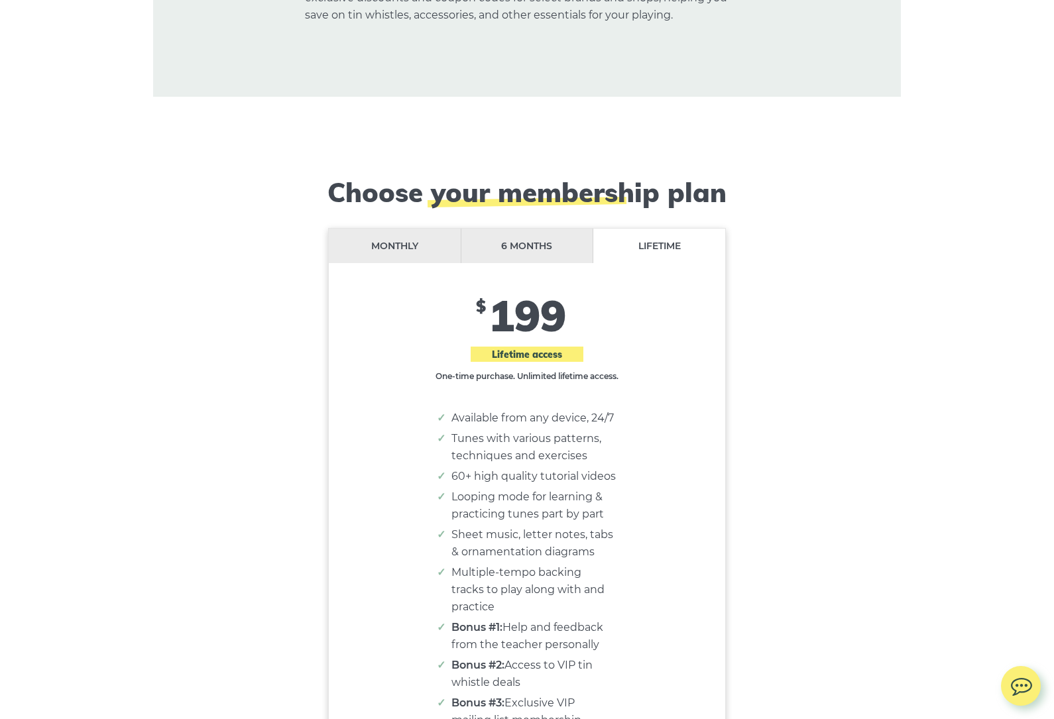
click at [406, 229] on li "Monthly" at bounding box center [395, 246] width 133 height 35
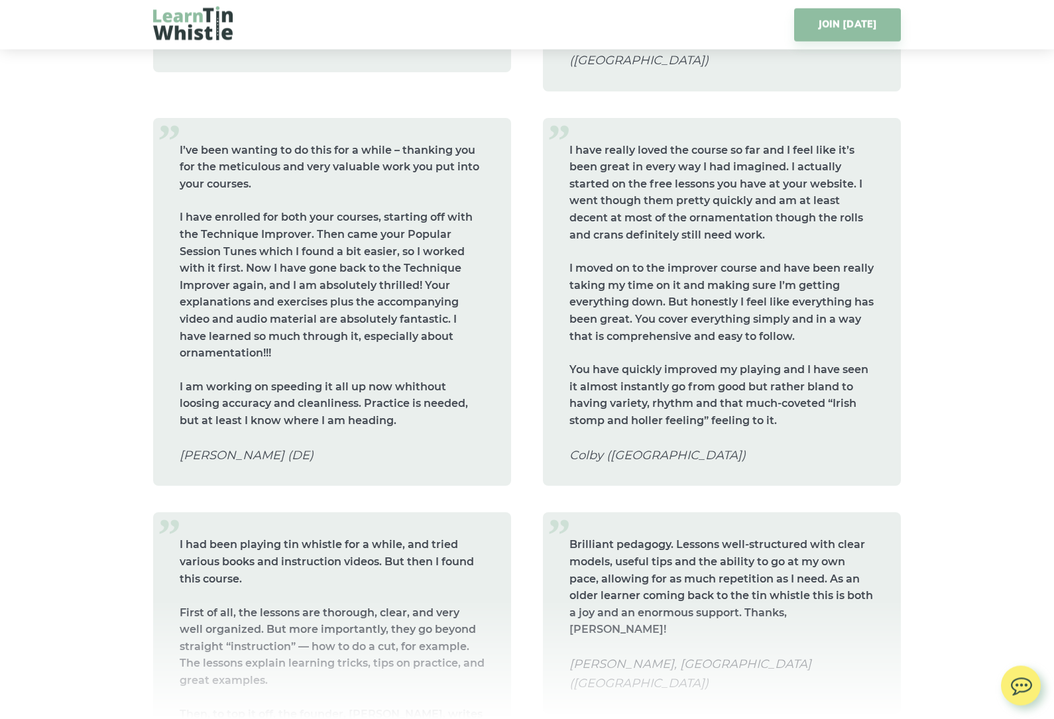
scroll to position [8526, 0]
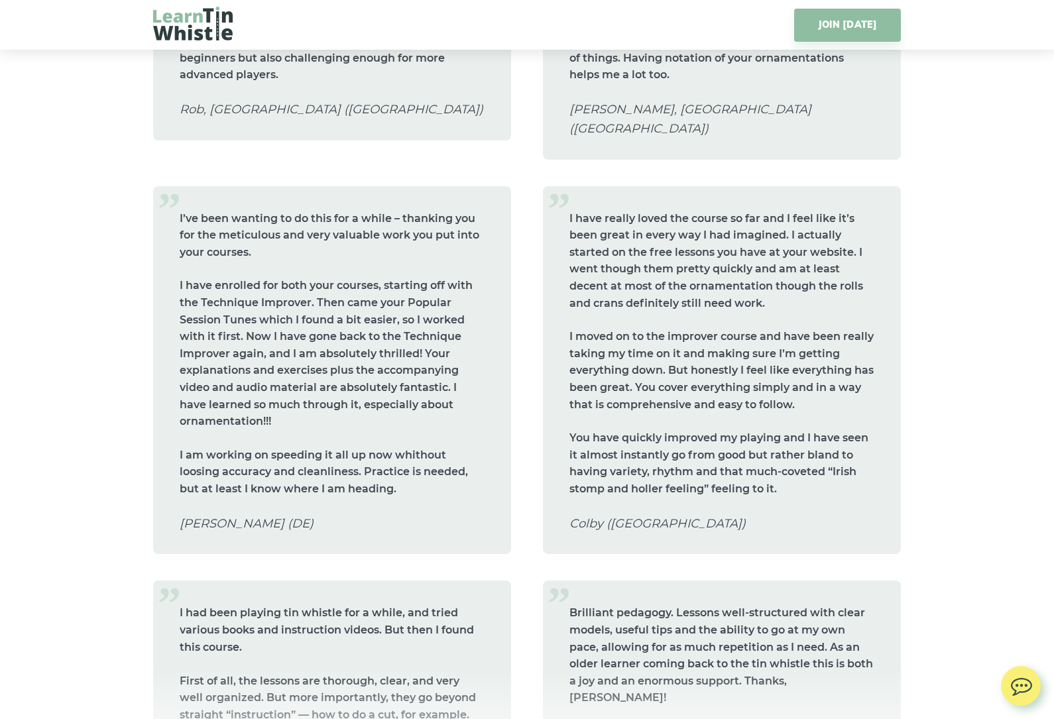
click at [856, 32] on link "JOIN [DATE]" at bounding box center [847, 25] width 107 height 33
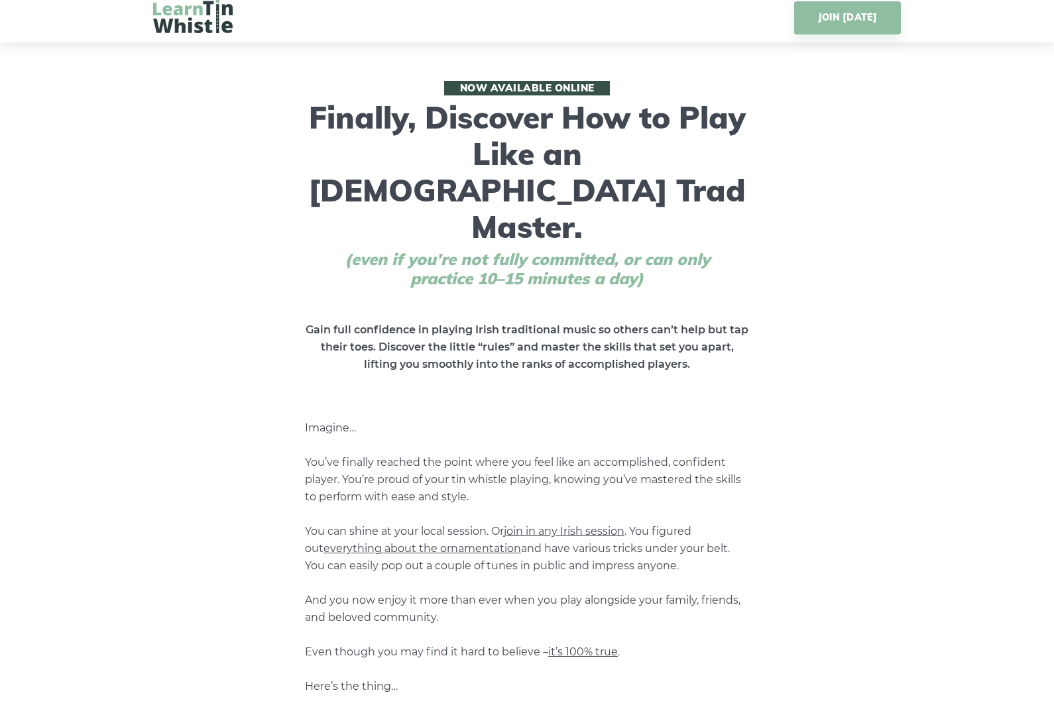
scroll to position [0, 0]
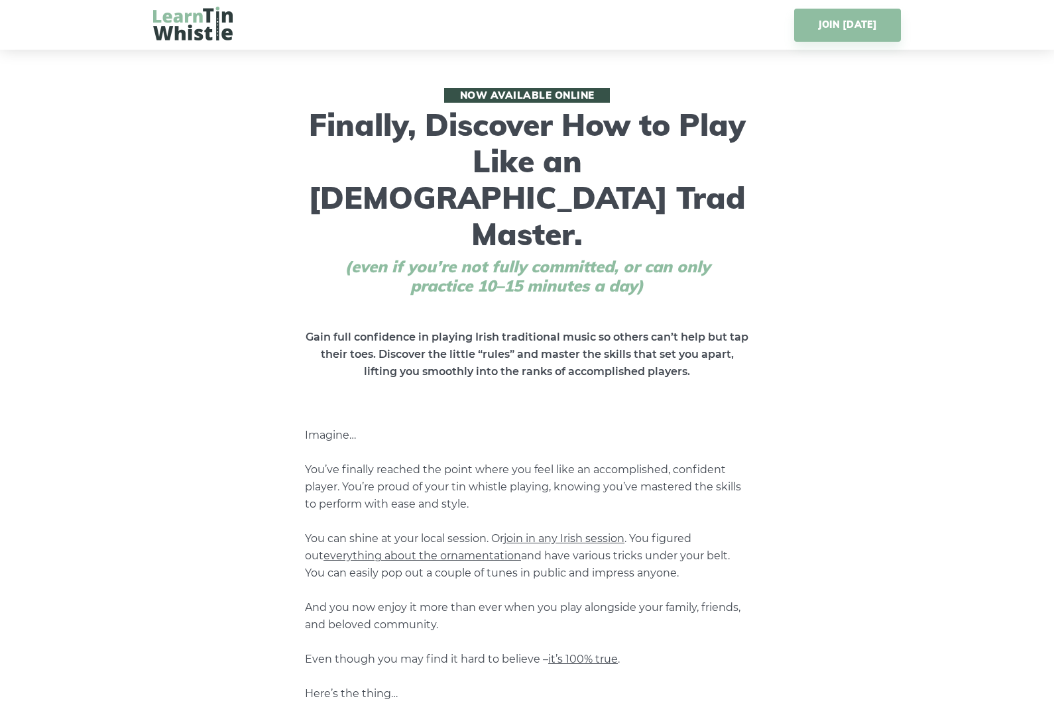
click at [207, 21] on img at bounding box center [193, 24] width 80 height 34
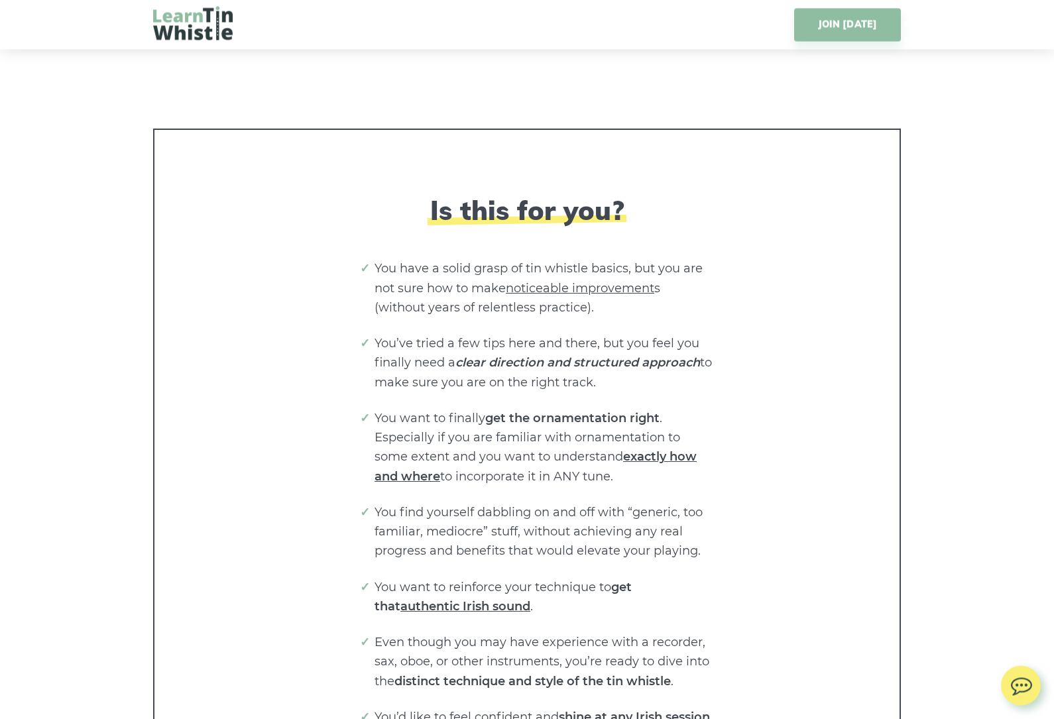
scroll to position [2446, 0]
click at [448, 599] on span "authentic Irish sound" at bounding box center [465, 606] width 130 height 15
click at [457, 599] on span "authentic Irish sound" at bounding box center [465, 606] width 130 height 15
click at [460, 599] on span "authentic Irish sound" at bounding box center [465, 606] width 130 height 15
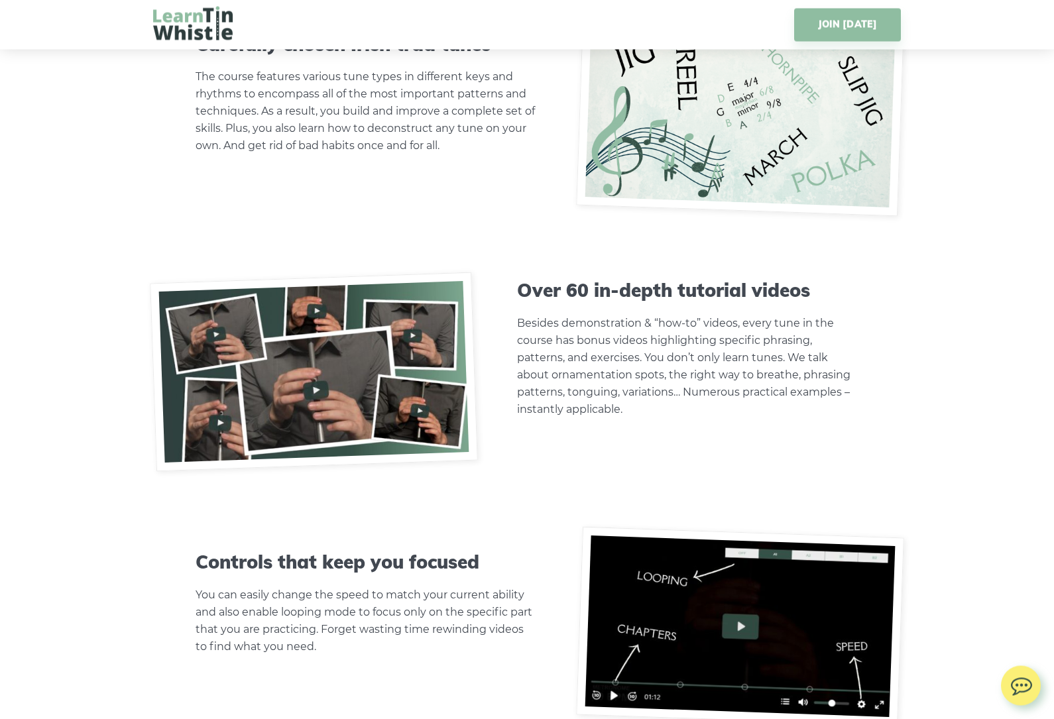
scroll to position [4074, 0]
click at [612, 641] on img at bounding box center [740, 626] width 328 height 200
click at [615, 635] on img at bounding box center [740, 626] width 328 height 200
click at [612, 634] on img at bounding box center [740, 626] width 328 height 200
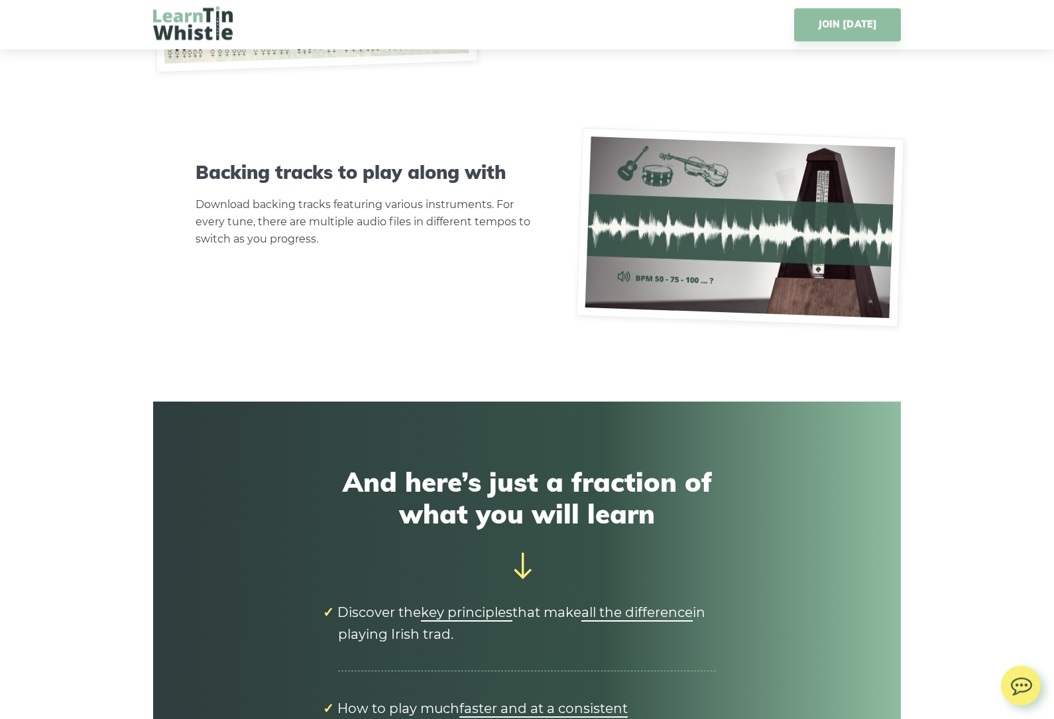
scroll to position [4983, 0]
click at [465, 605] on span "key principles" at bounding box center [466, 613] width 91 height 16
click at [474, 576] on li "Discover the key principles that make all the difference in playing Irish trad." at bounding box center [527, 623] width 378 height 95
click at [468, 576] on li "Discover the key principles that make all the difference in playing Irish trad." at bounding box center [527, 623] width 378 height 95
click at [531, 553] on icon at bounding box center [523, 566] width 27 height 27
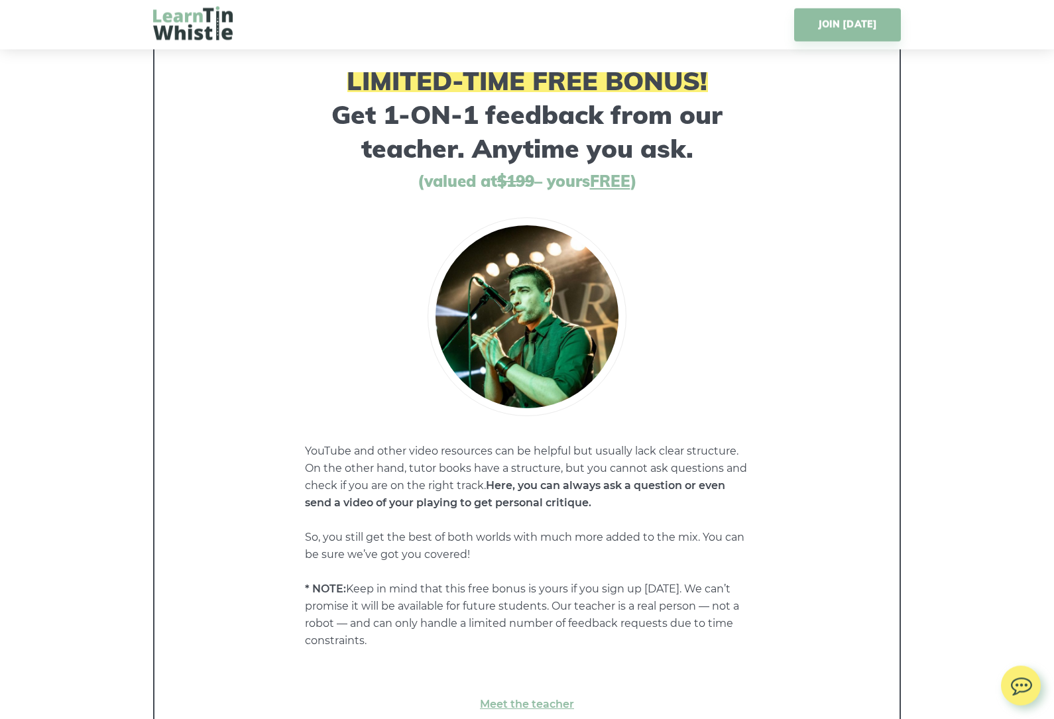
scroll to position [9453, 0]
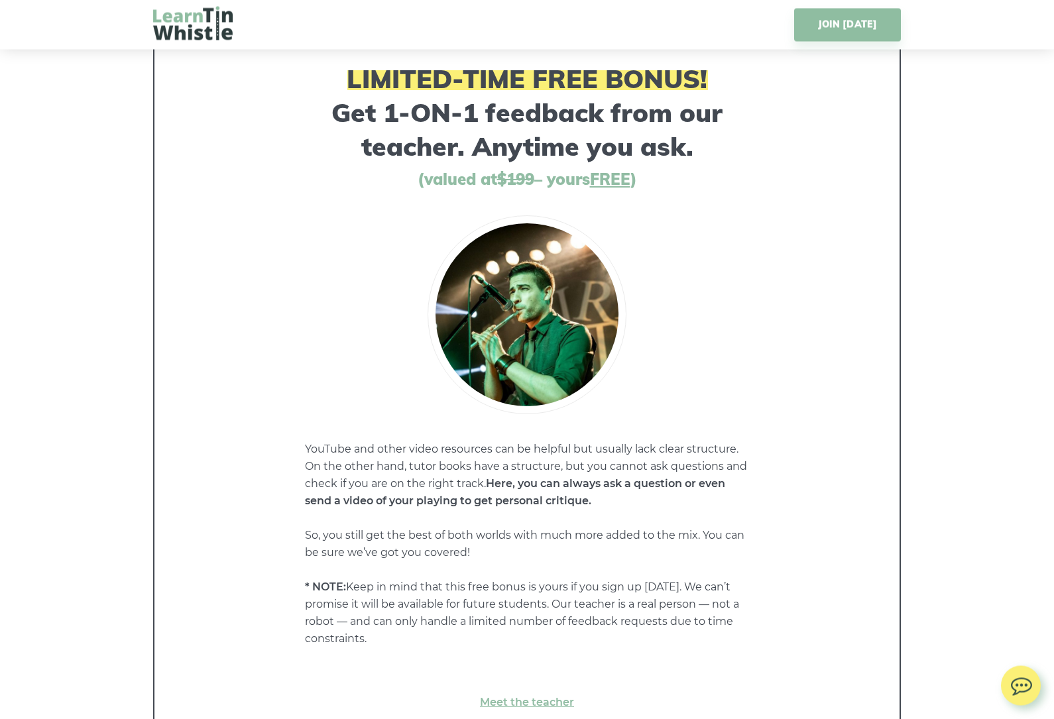
click at [545, 695] on link "Meet the teacher" at bounding box center [527, 703] width 692 height 17
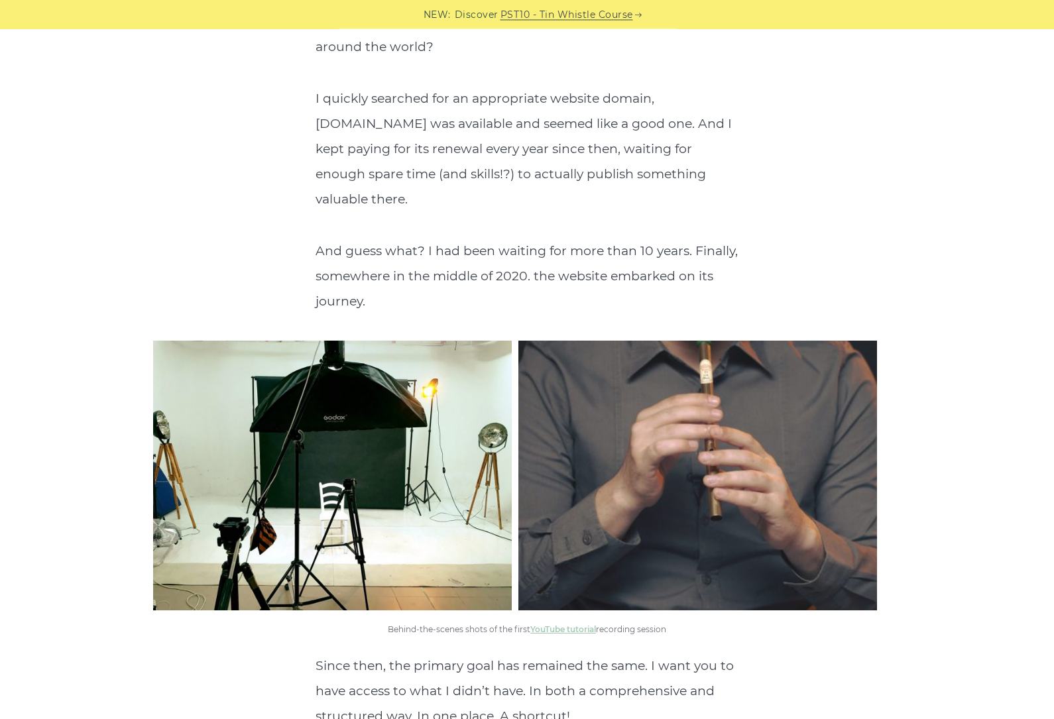
scroll to position [2413, 0]
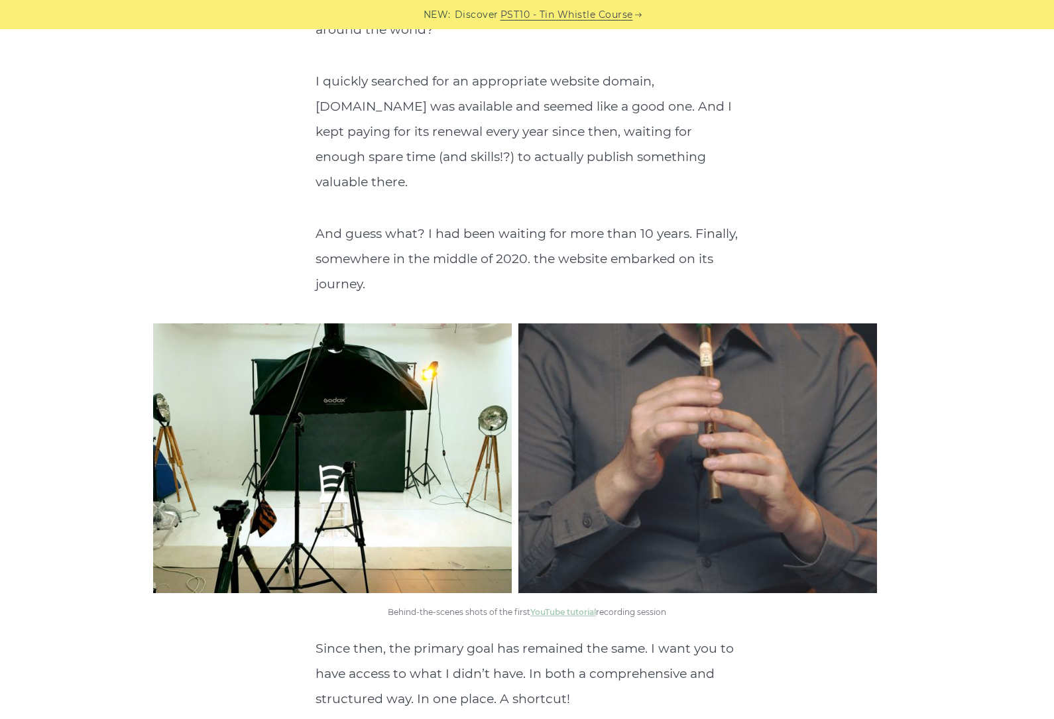
click at [123, 584] on div "Dear whistle enthusiast, Welcome! It is a pleasure to have you here, and thank …" at bounding box center [526, 490] width 811 height 5047
click at [571, 607] on link "YouTube tutorial" at bounding box center [563, 612] width 66 height 10
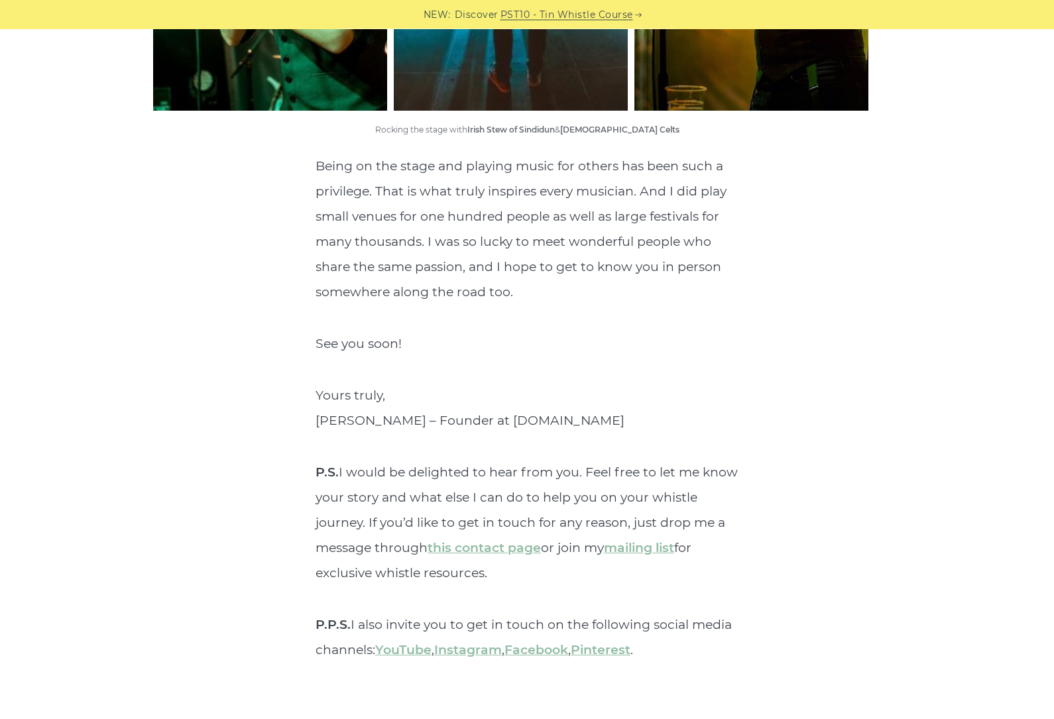
scroll to position [4845, 0]
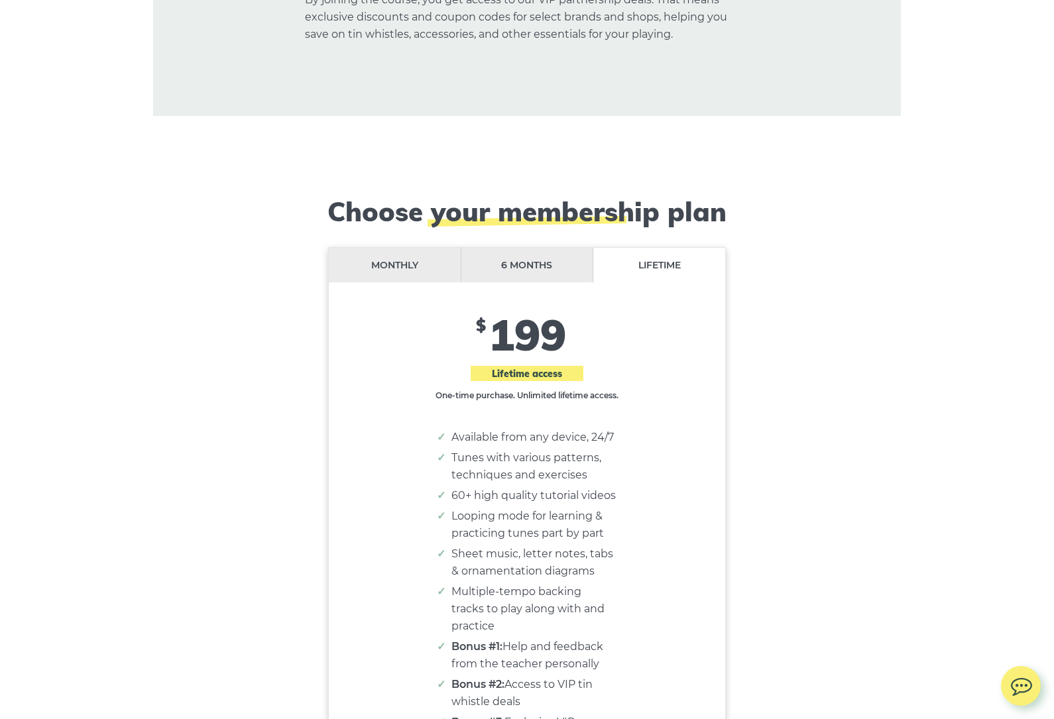
scroll to position [10714, 0]
click at [412, 249] on li "Monthly" at bounding box center [395, 266] width 133 height 35
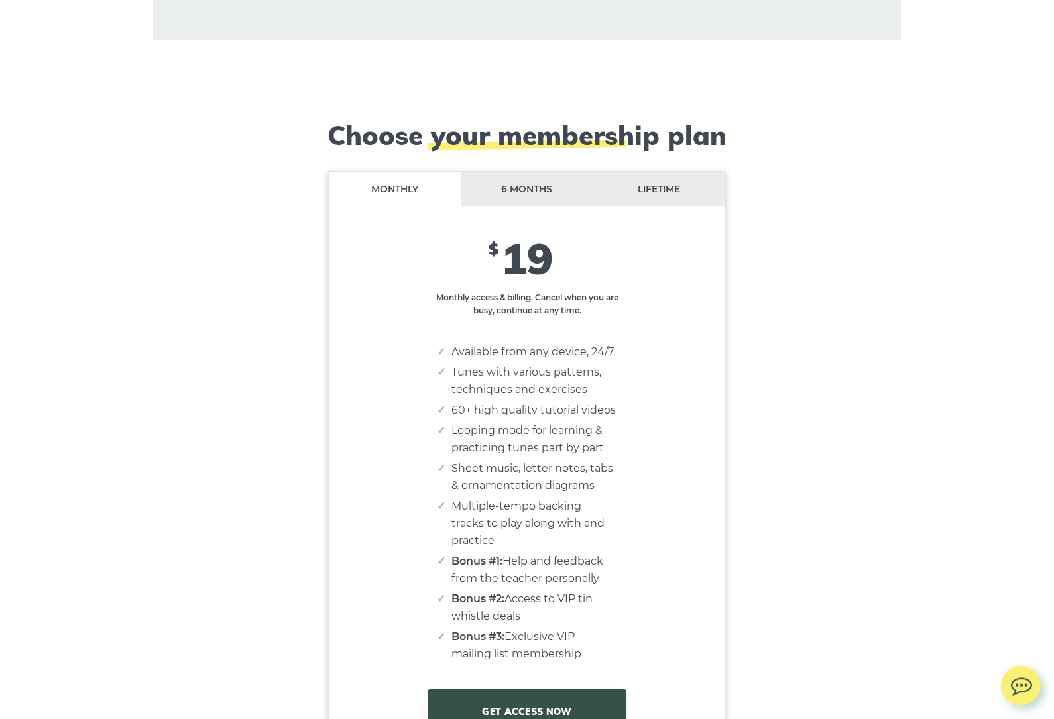
scroll to position [10793, 0]
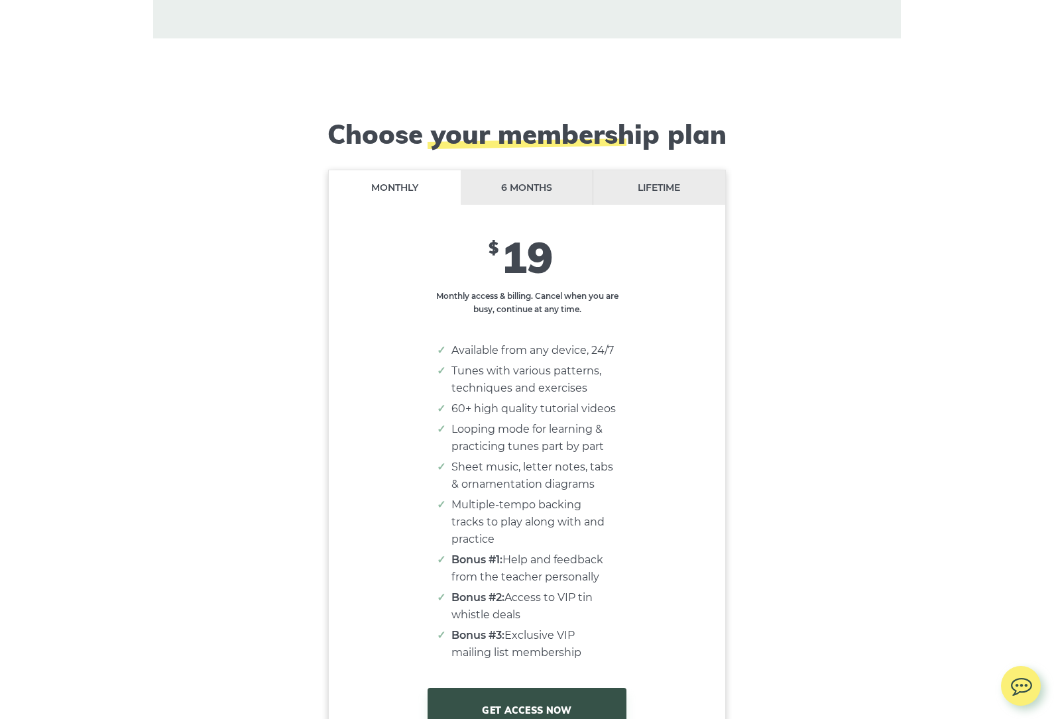
click at [552, 170] on li "6 months" at bounding box center [527, 187] width 133 height 35
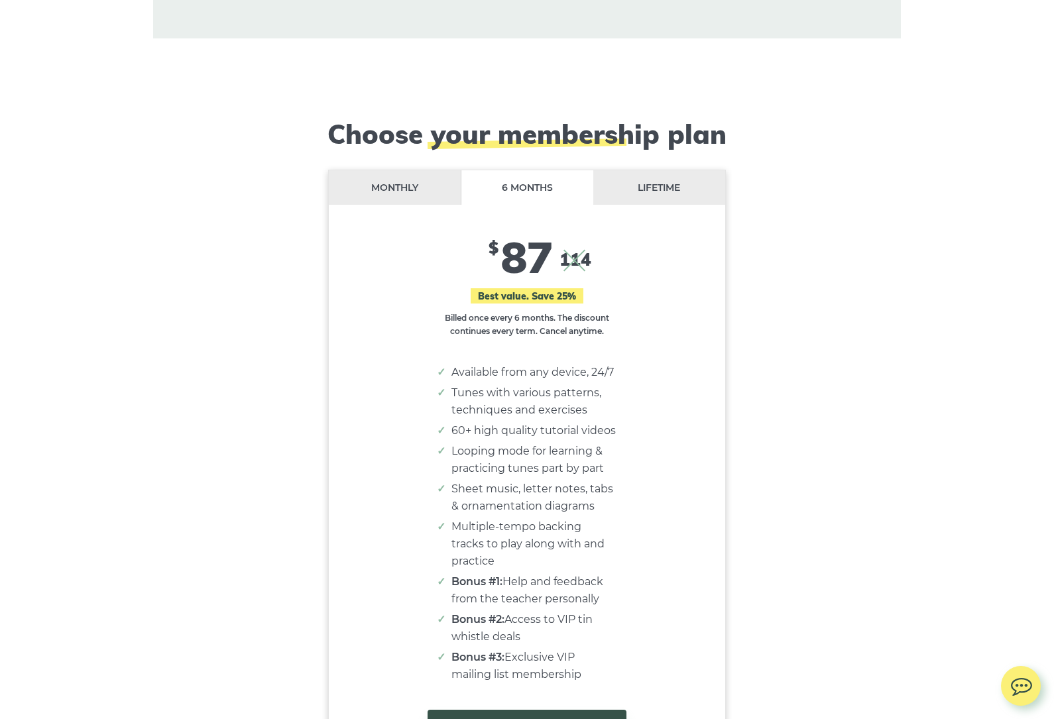
click at [679, 170] on li "Lifetime" at bounding box center [659, 187] width 132 height 35
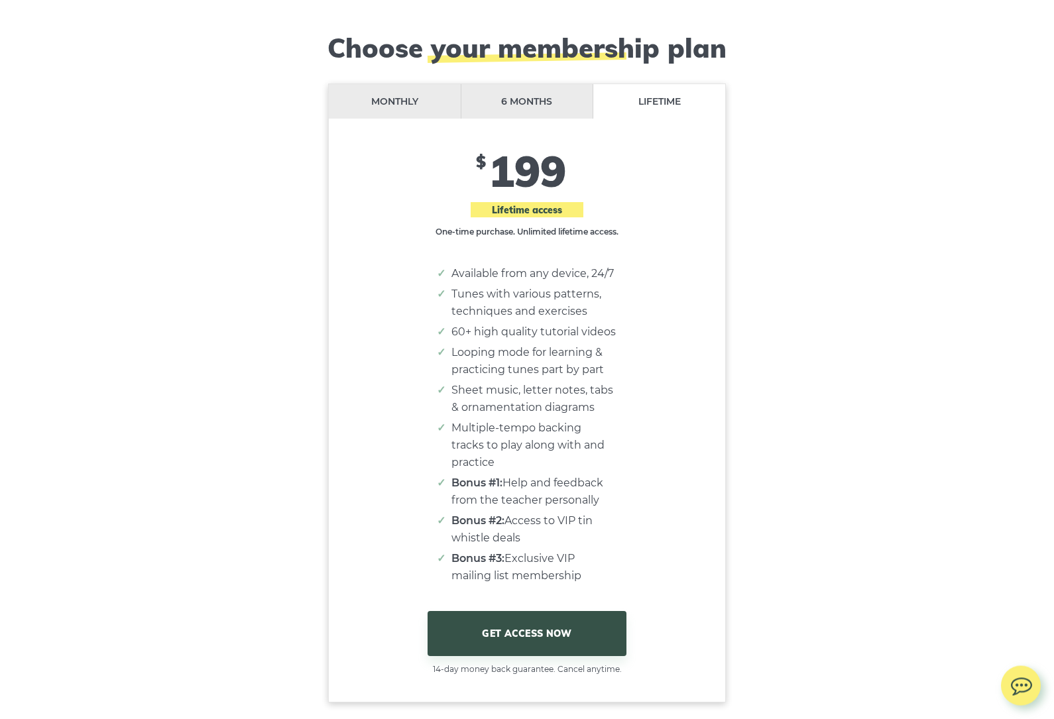
scroll to position [10879, 0]
click at [544, 611] on link "GET ACCESS NOW" at bounding box center [527, 633] width 199 height 45
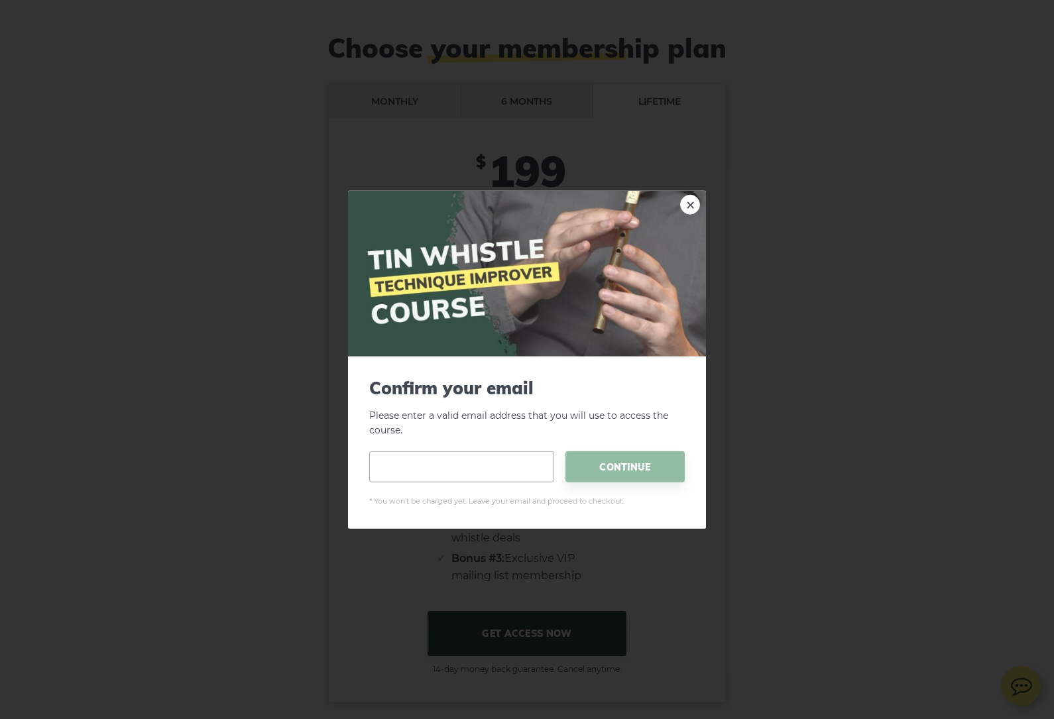
click at [498, 476] on input "email" at bounding box center [461, 466] width 185 height 31
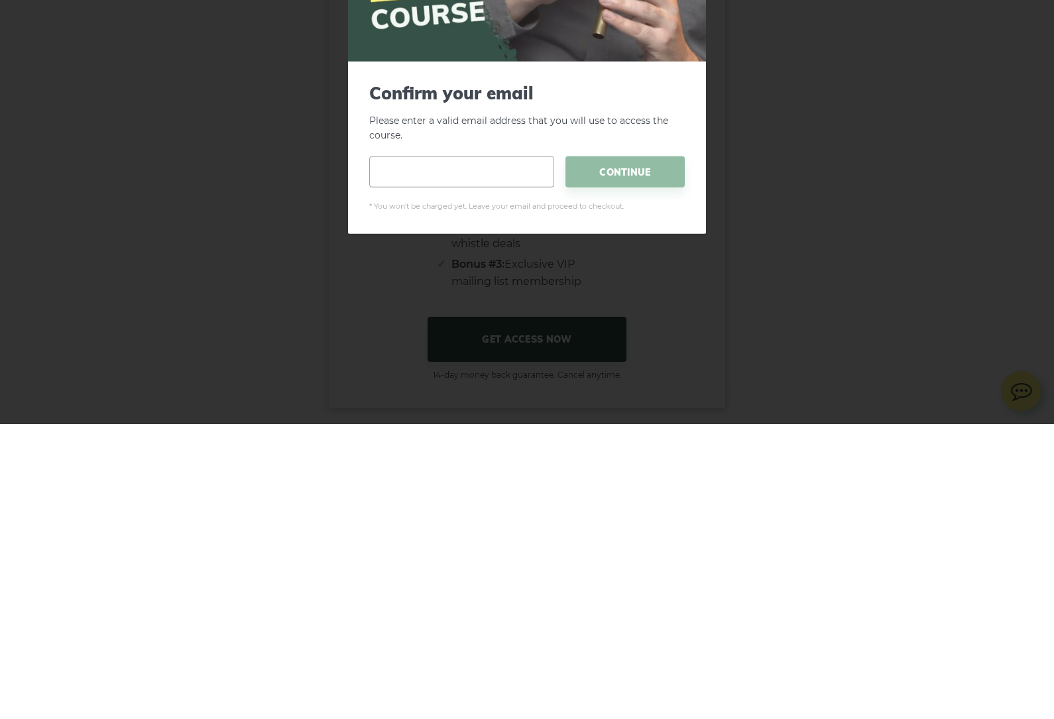
type input "**********"
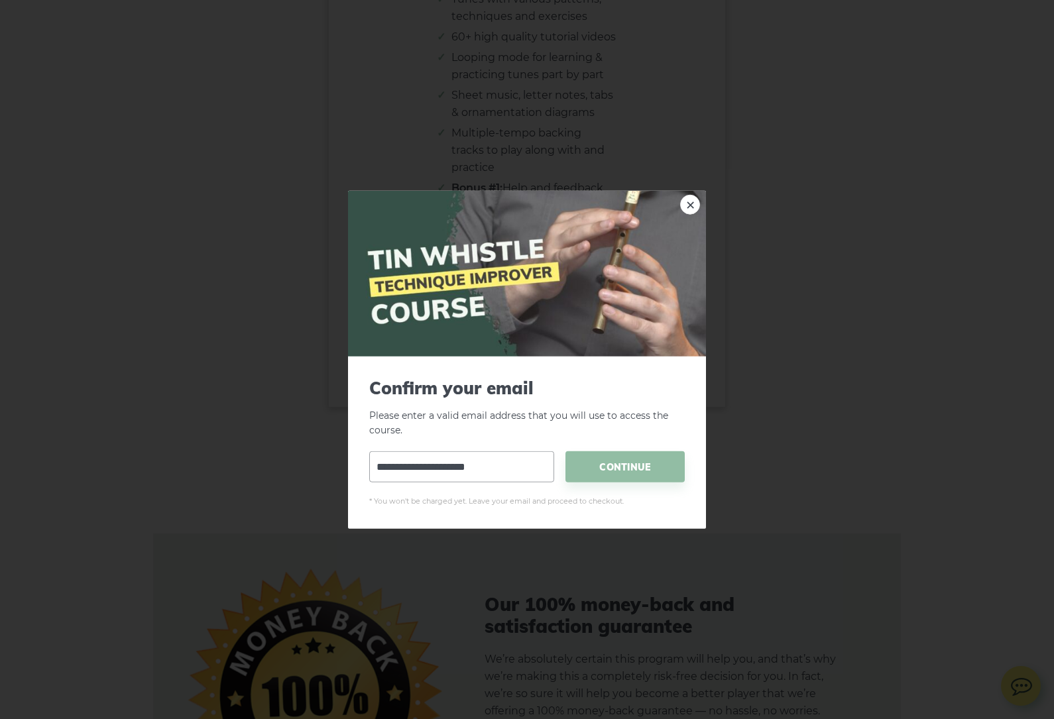
click at [637, 483] on span "CONTINUE" at bounding box center [624, 466] width 119 height 31
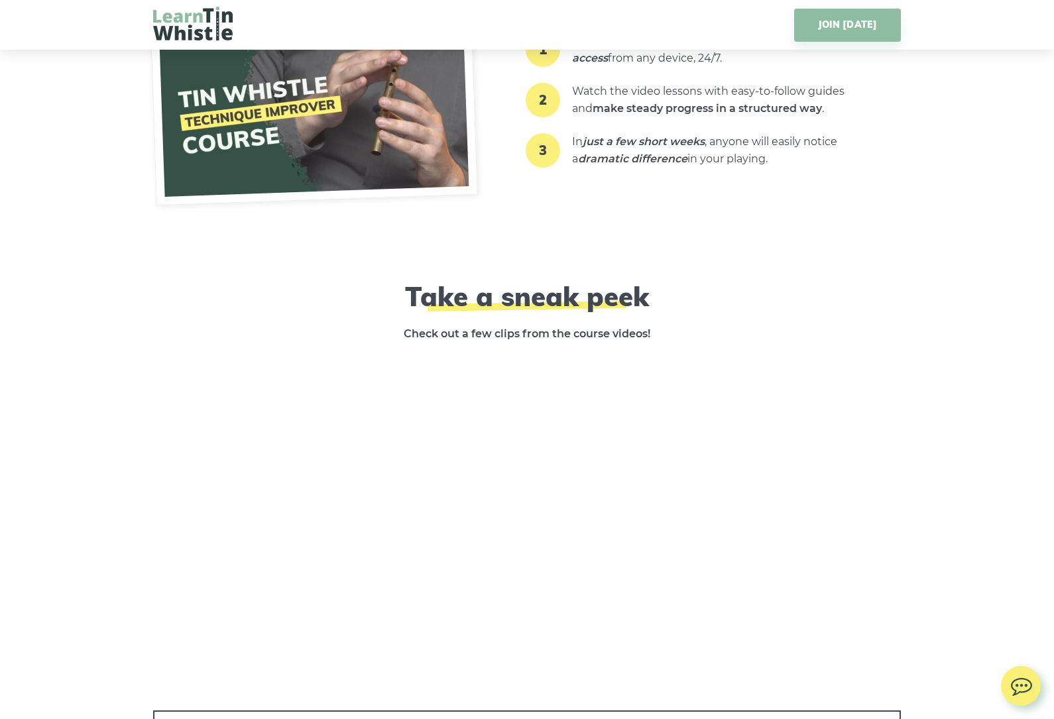
scroll to position [1865, 0]
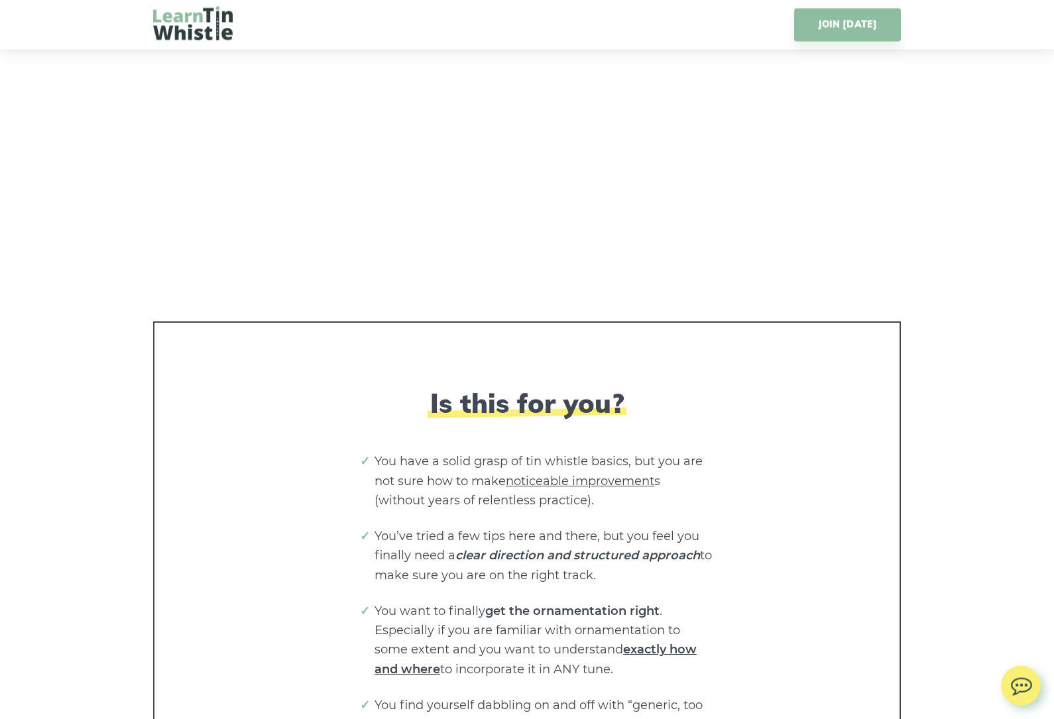
scroll to position [2253, 0]
click at [619, 473] on span "noticeable improvement" at bounding box center [580, 480] width 148 height 15
click at [613, 473] on span "noticeable improvement" at bounding box center [580, 480] width 148 height 15
click at [616, 473] on span "noticeable improvement" at bounding box center [580, 480] width 148 height 15
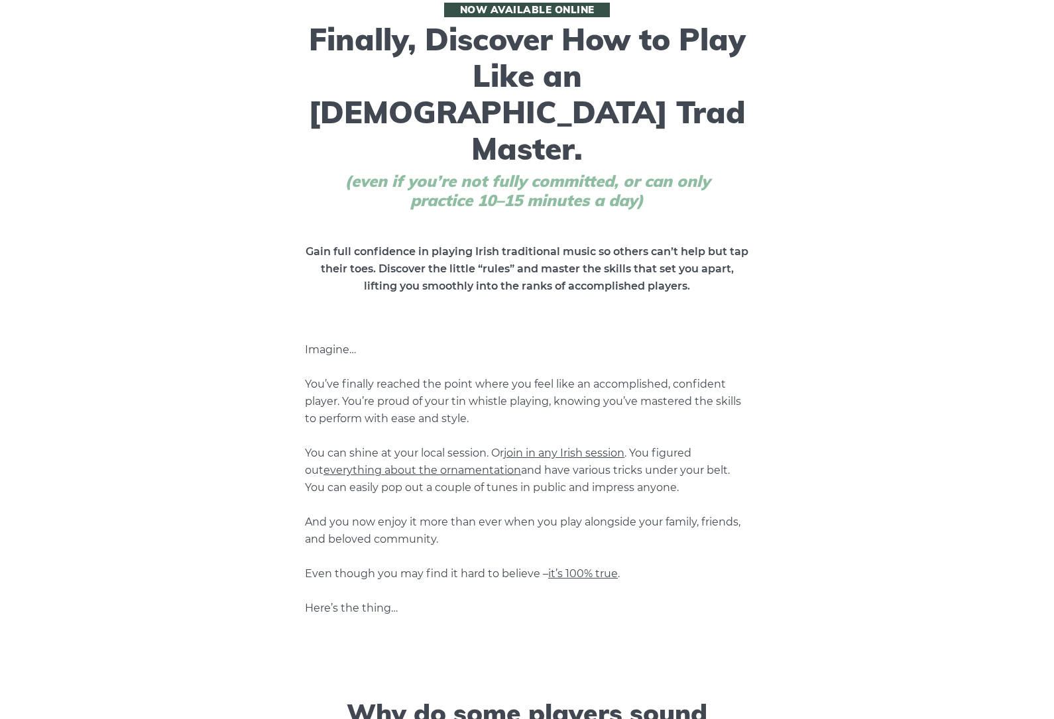
scroll to position [0, 0]
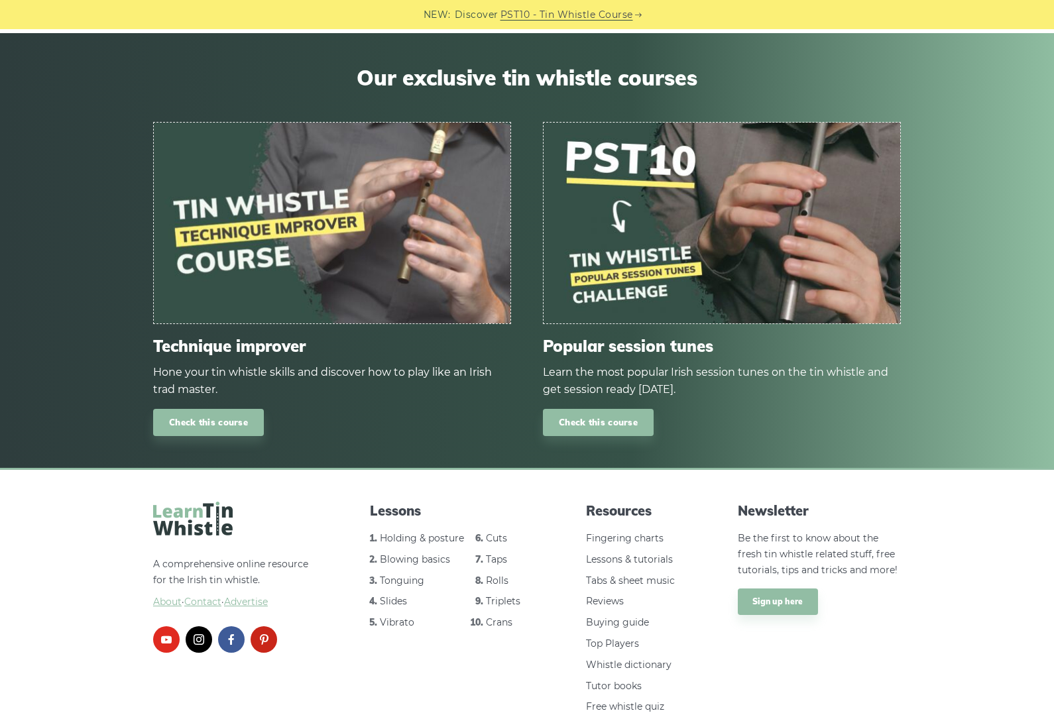
click at [610, 416] on link "Check this course" at bounding box center [598, 422] width 111 height 27
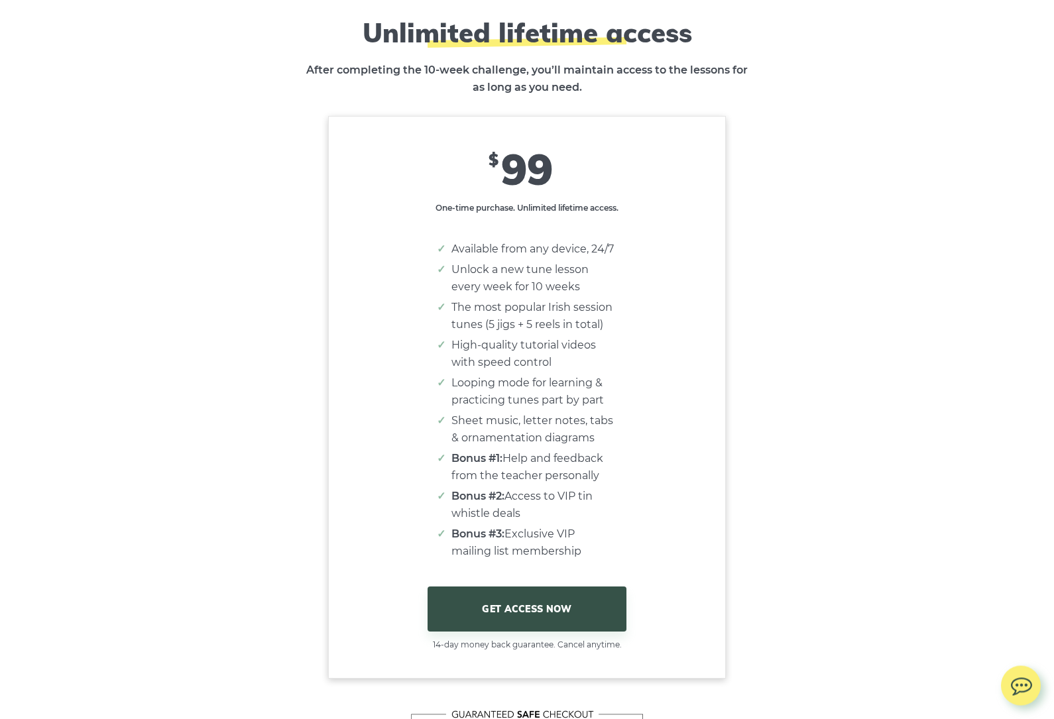
scroll to position [7942, 0]
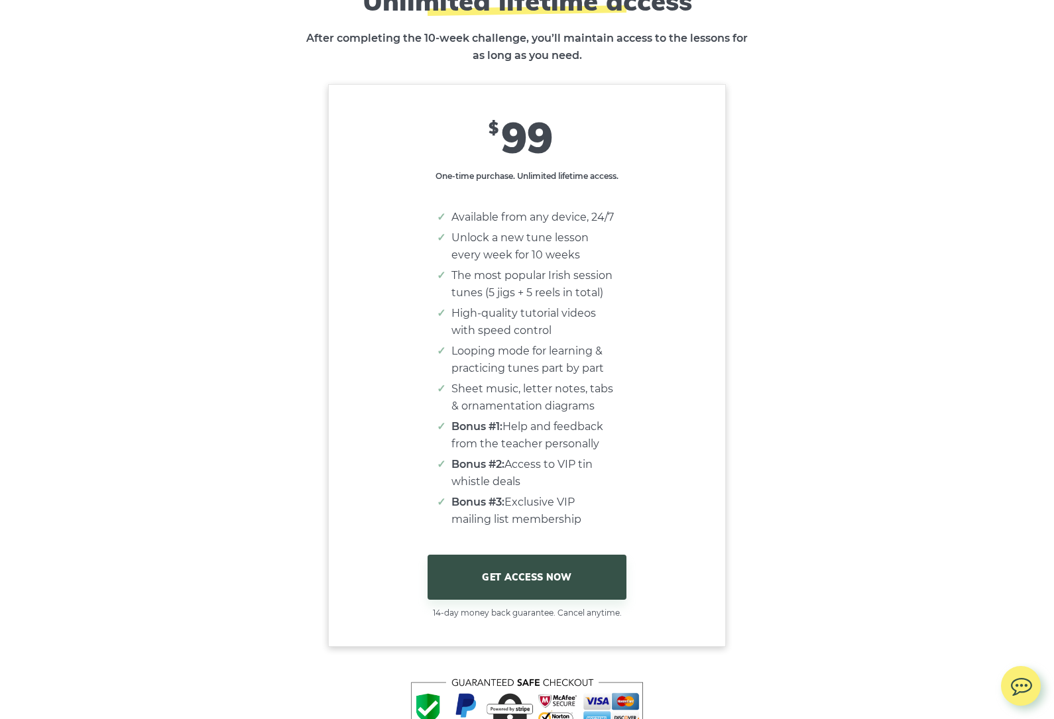
click at [549, 584] on link "GET ACCESS NOW" at bounding box center [527, 577] width 199 height 45
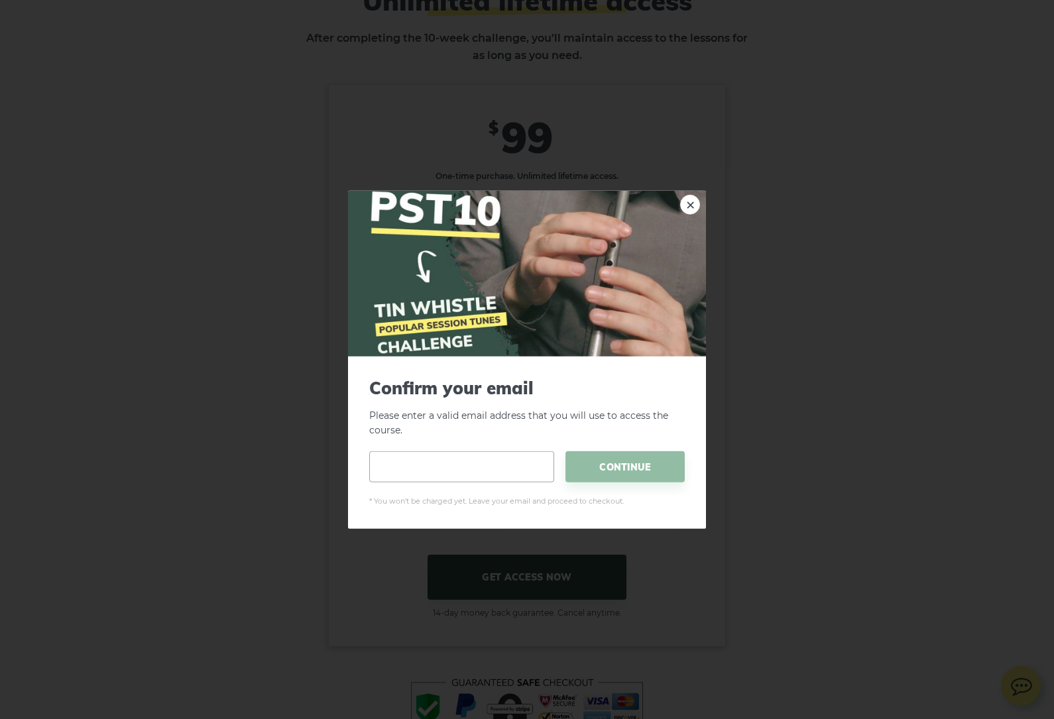
click at [526, 482] on input "email" at bounding box center [461, 466] width 185 height 31
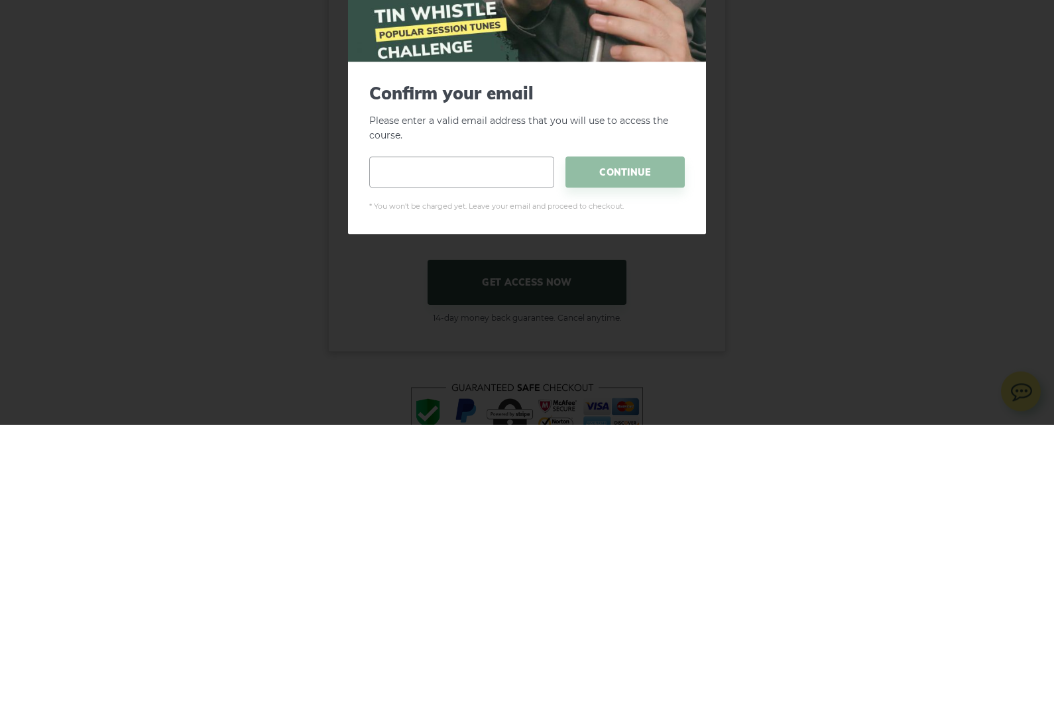
type input "**********"
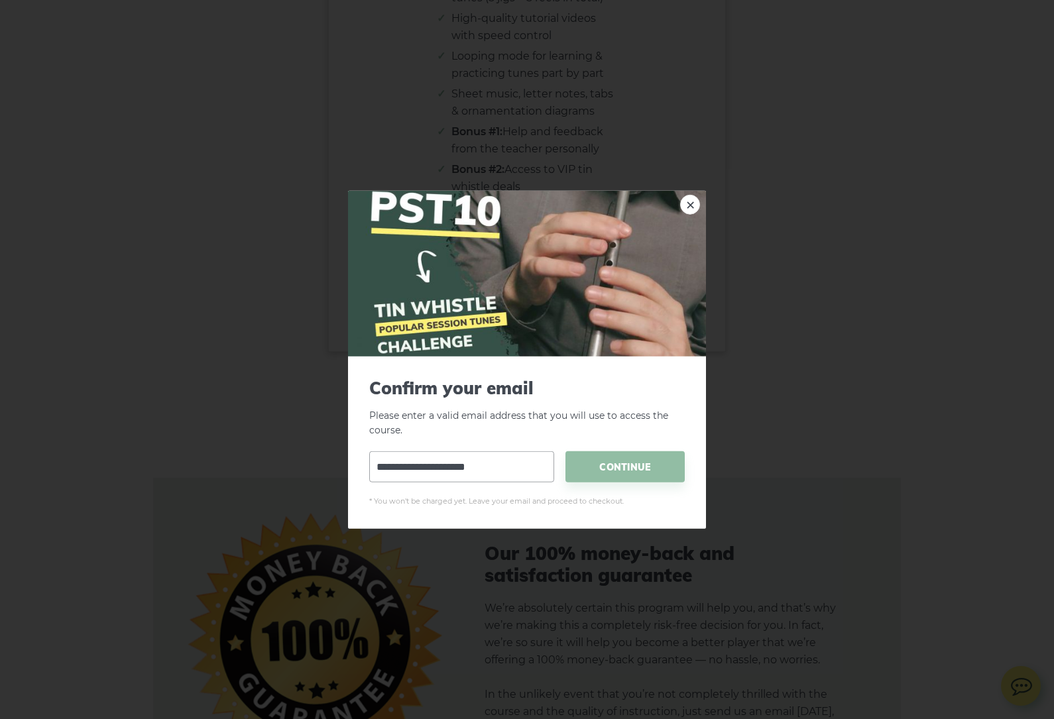
click at [638, 483] on span "CONTINUE" at bounding box center [624, 466] width 119 height 31
